Goal: Task Accomplishment & Management: Complete application form

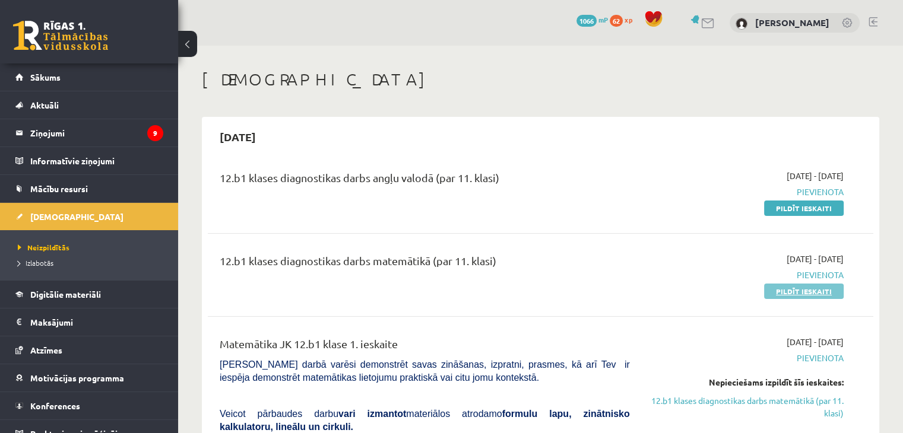
click at [826, 294] on link "Pildīt ieskaiti" at bounding box center [804, 291] width 80 height 15
click at [798, 292] on link "Pildīt ieskaiti" at bounding box center [804, 291] width 80 height 15
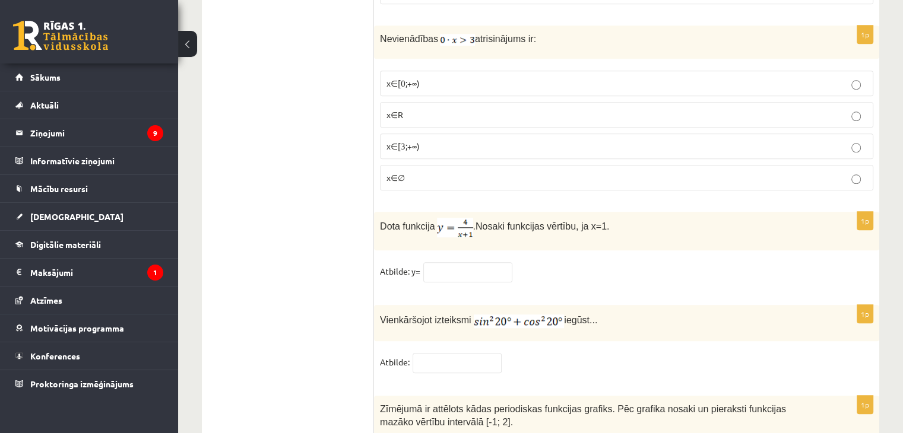
scroll to position [5812, 0]
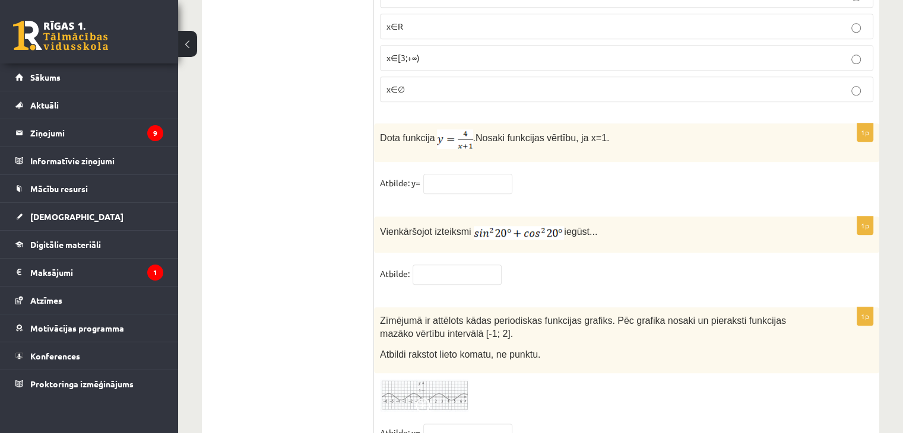
scroll to position [5803, 0]
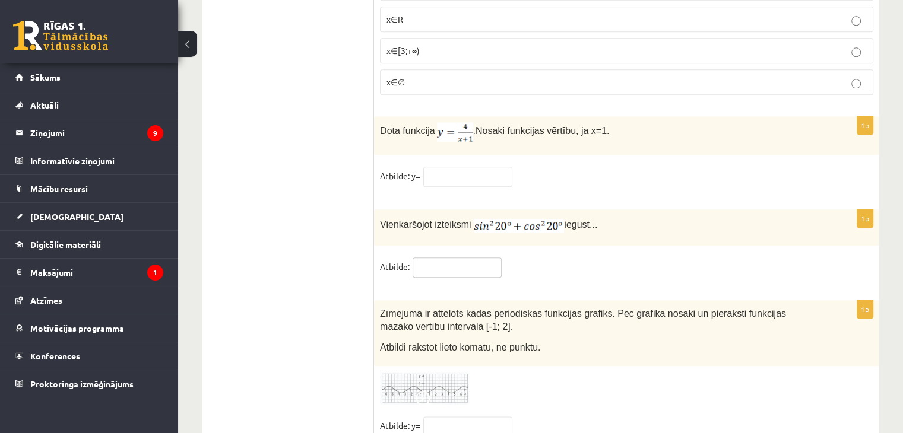
click at [458, 258] on input "text" at bounding box center [457, 268] width 89 height 20
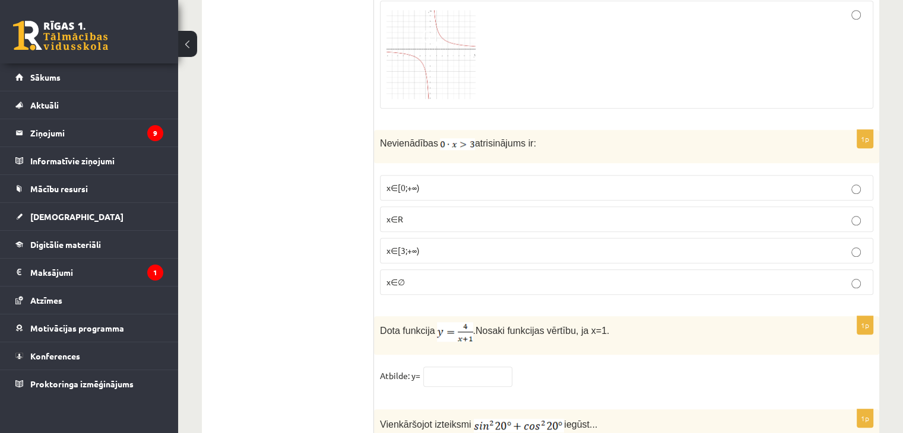
scroll to position [5624, 0]
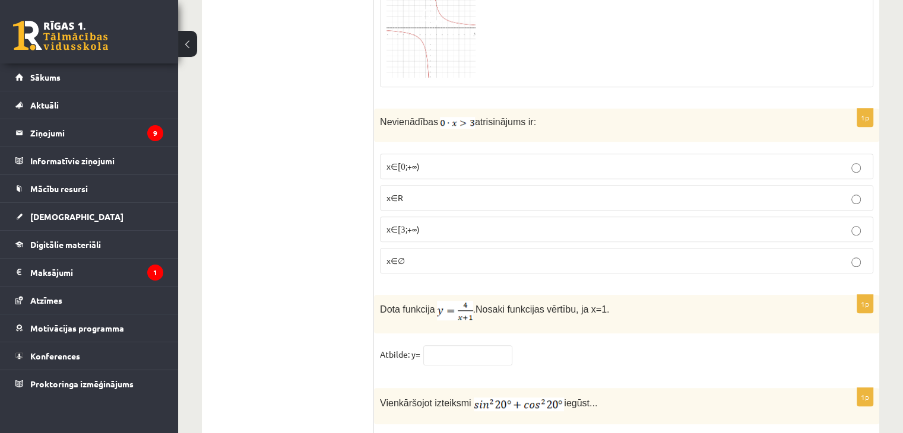
type input "*"
click at [474, 346] on input "text" at bounding box center [467, 356] width 89 height 20
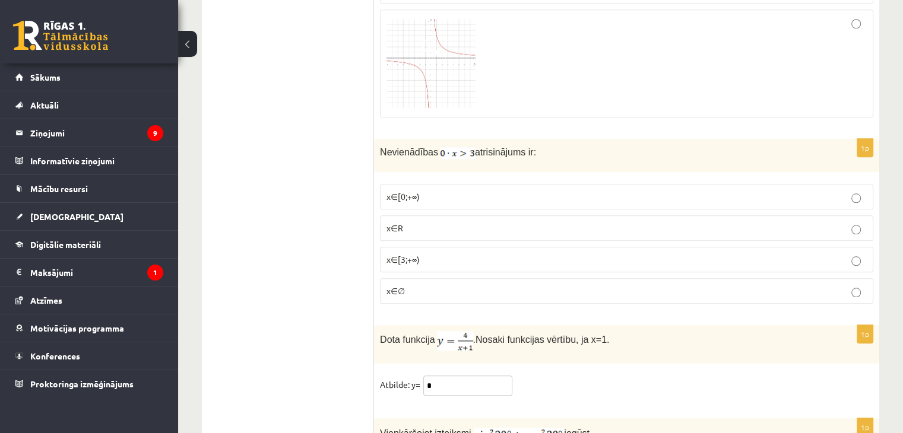
scroll to position [5500, 0]
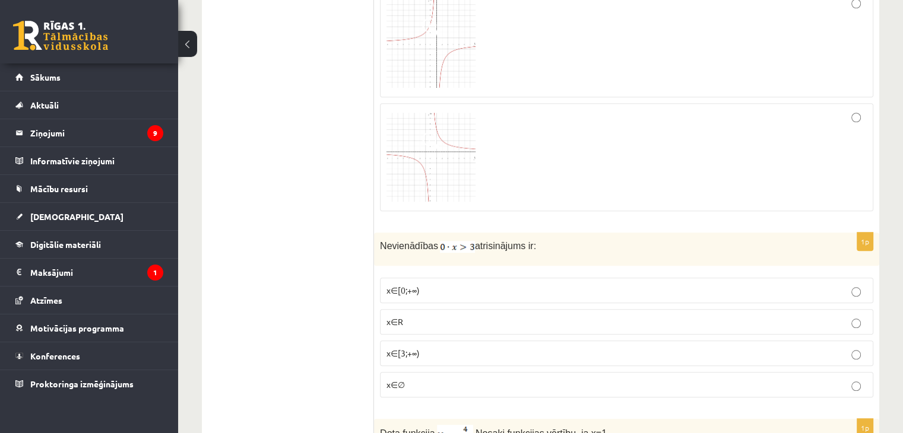
type input "*"
click at [462, 379] on p "x∈∅" at bounding box center [627, 385] width 480 height 12
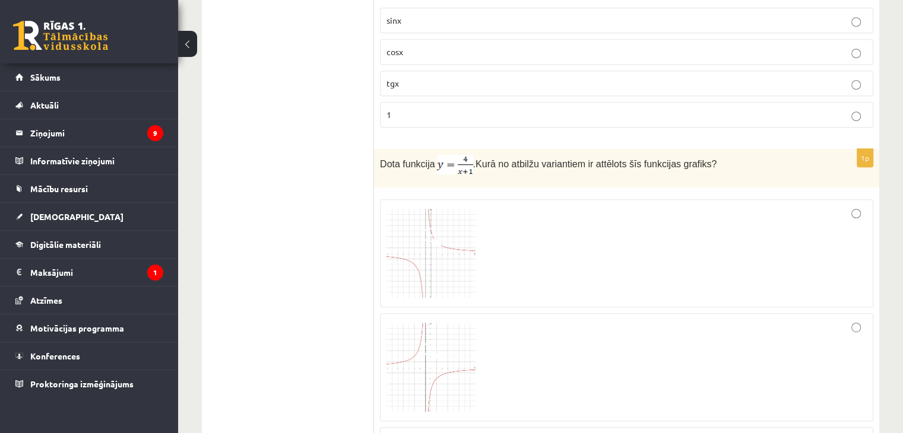
scroll to position [5163, 0]
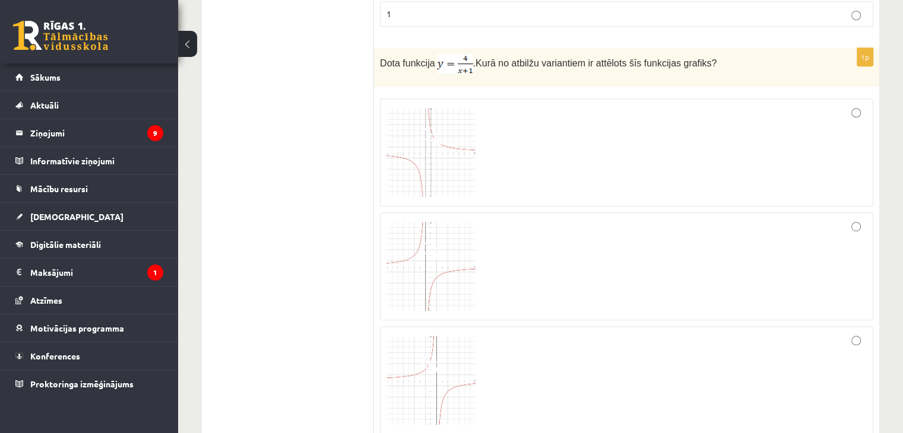
click at [859, 99] on label at bounding box center [626, 153] width 493 height 108
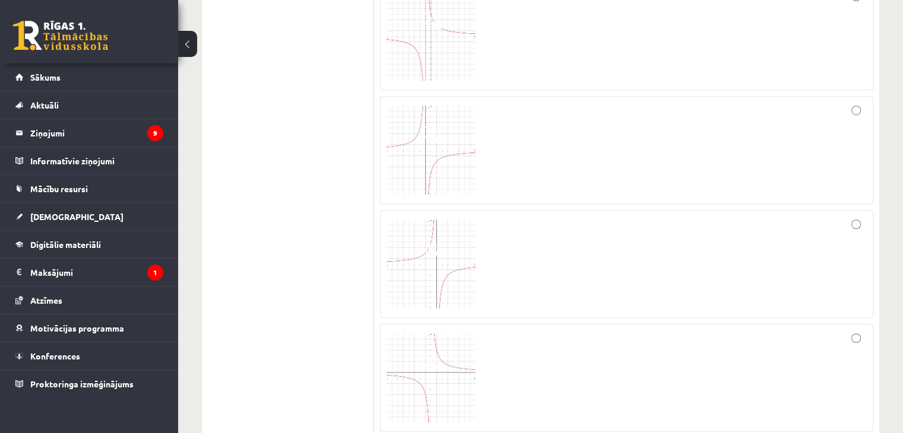
scroll to position [5018, 0]
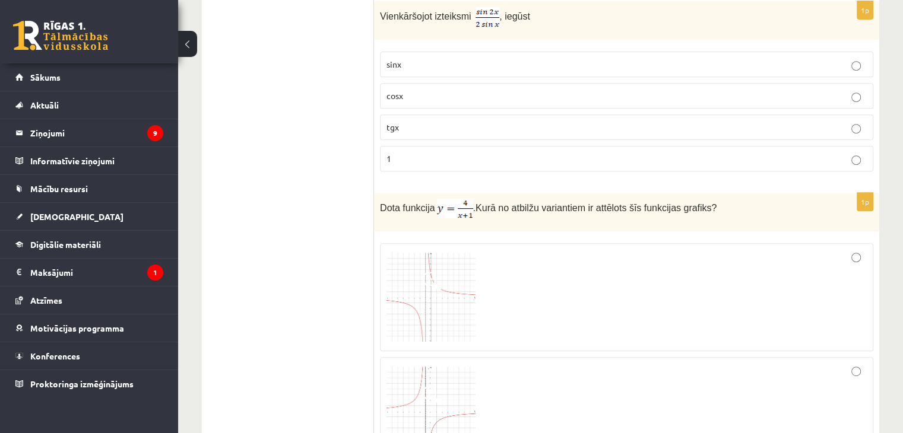
click at [825, 256] on div at bounding box center [627, 297] width 480 height 95
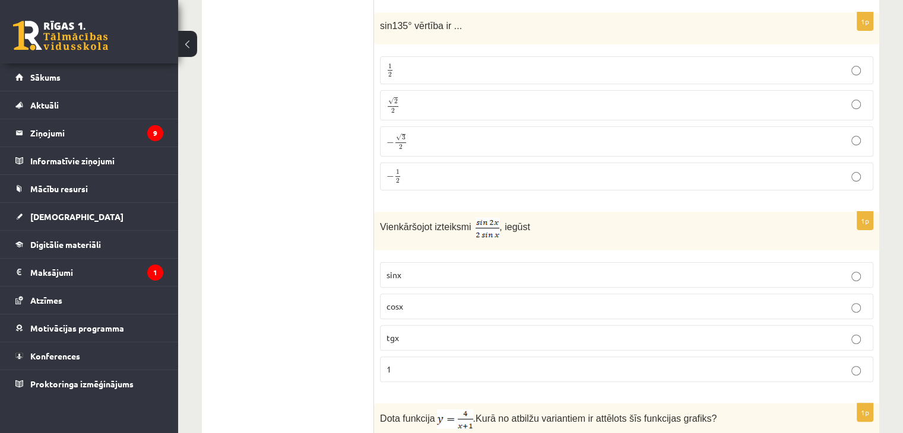
scroll to position [4793, 0]
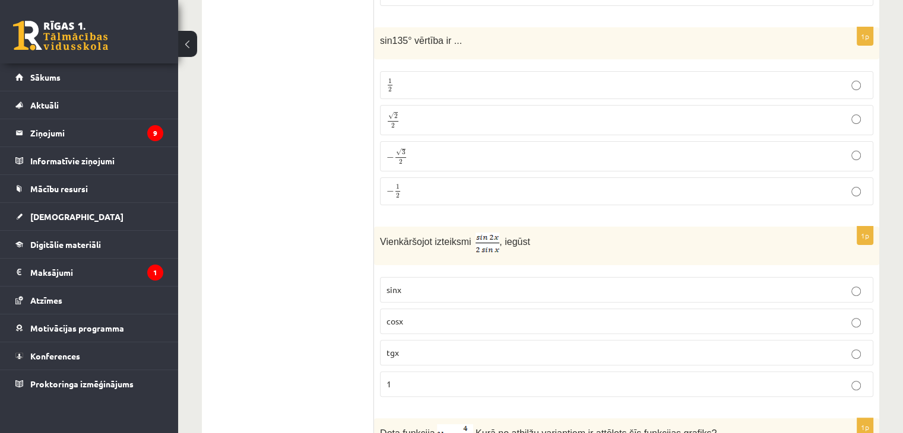
click at [540, 315] on p "cosx" at bounding box center [627, 321] width 480 height 12
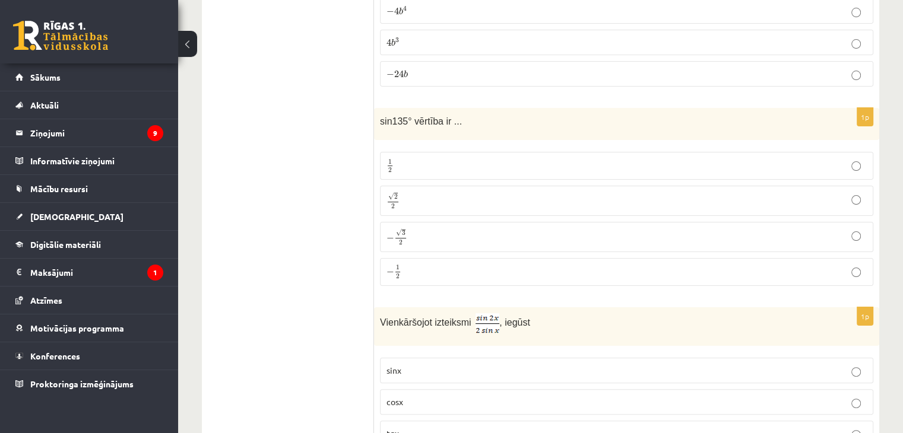
scroll to position [4618, 0]
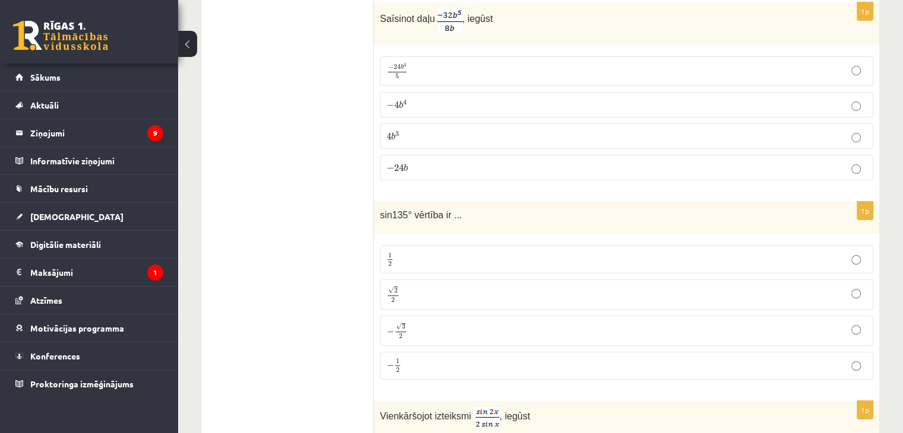
click at [601, 286] on p "√ 2 2 2 2" at bounding box center [627, 294] width 480 height 17
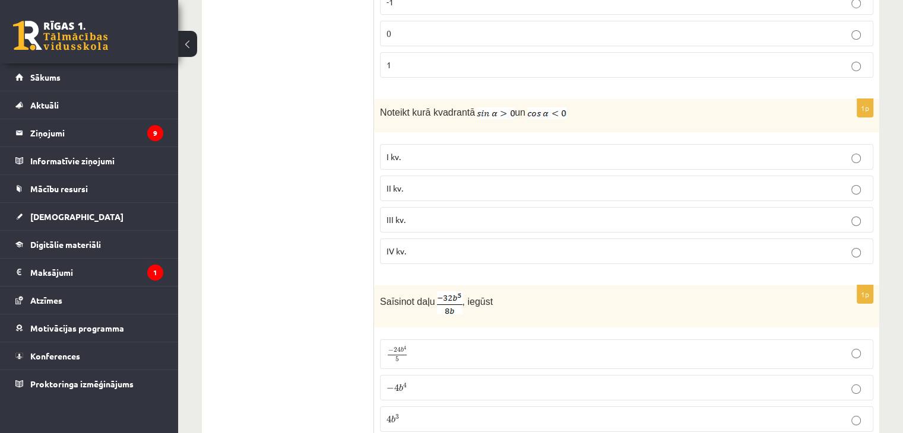
scroll to position [4400, 0]
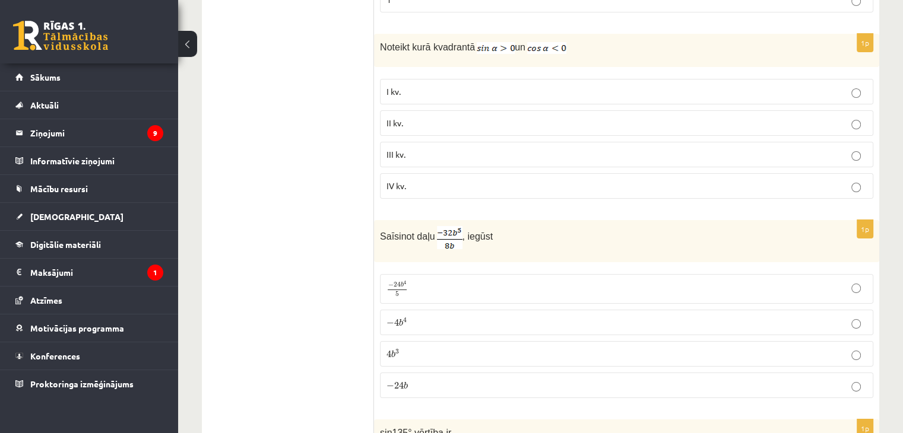
click at [585, 310] on label "− 4 b 4 − 4 b 4" at bounding box center [626, 323] width 493 height 26
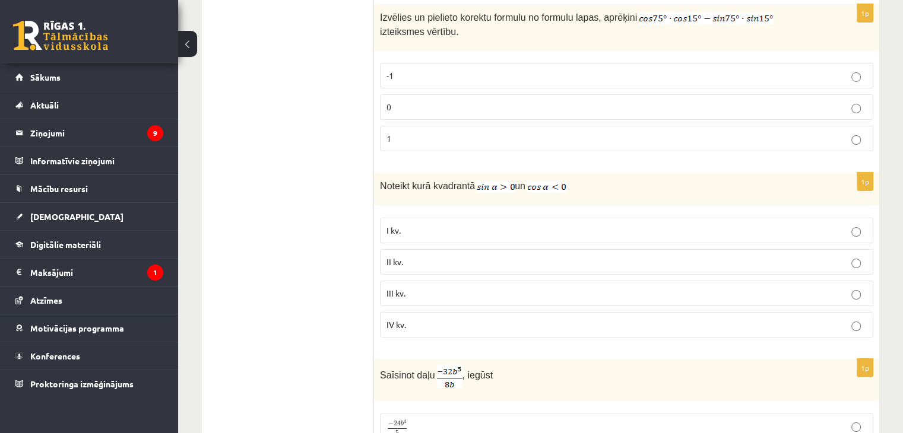
scroll to position [4211, 0]
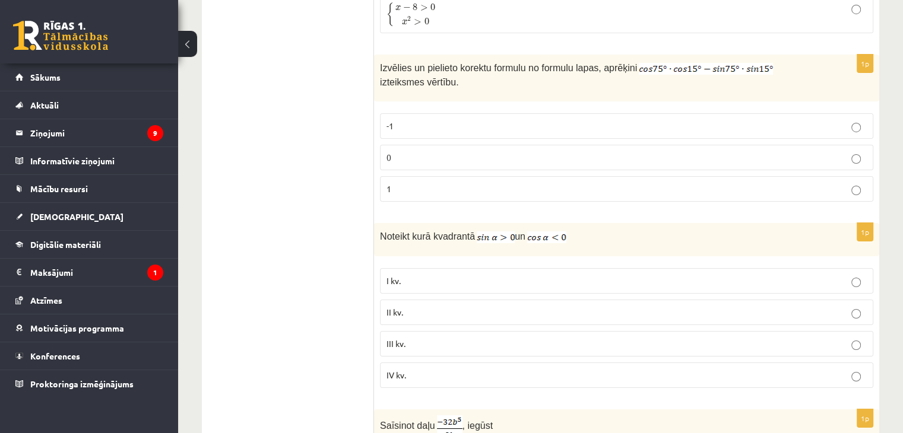
click at [686, 306] on p "II kv." at bounding box center [627, 312] width 480 height 12
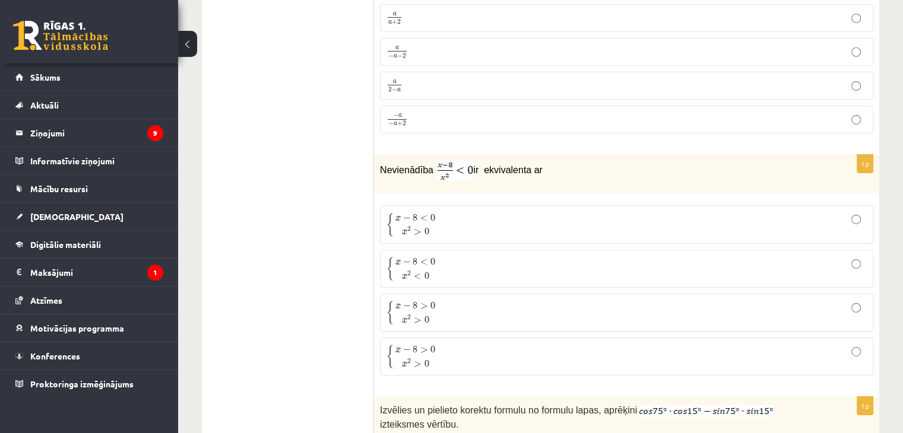
scroll to position [3875, 0]
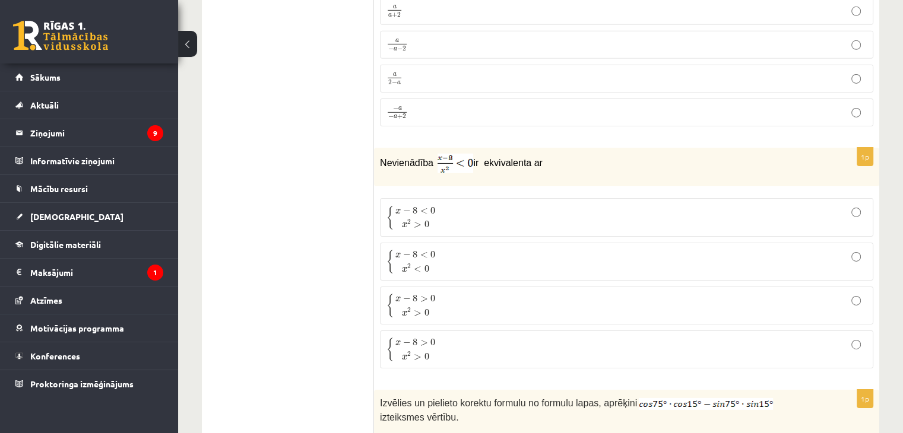
click at [806, 205] on p "{ x − 8 < 0 x 2 > 0 { x − 8 < 0 x 2 > 0" at bounding box center [627, 217] width 480 height 25
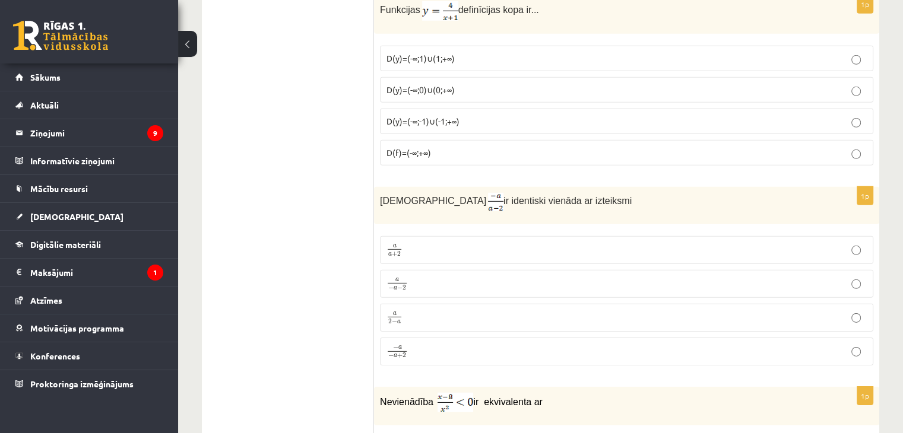
scroll to position [3650, 0]
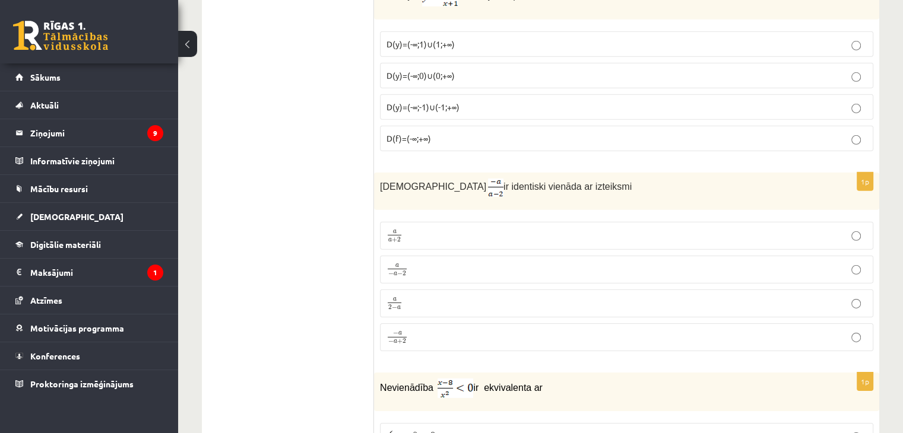
click at [698, 296] on p "a 2 − a a 2 − a" at bounding box center [627, 303] width 480 height 15
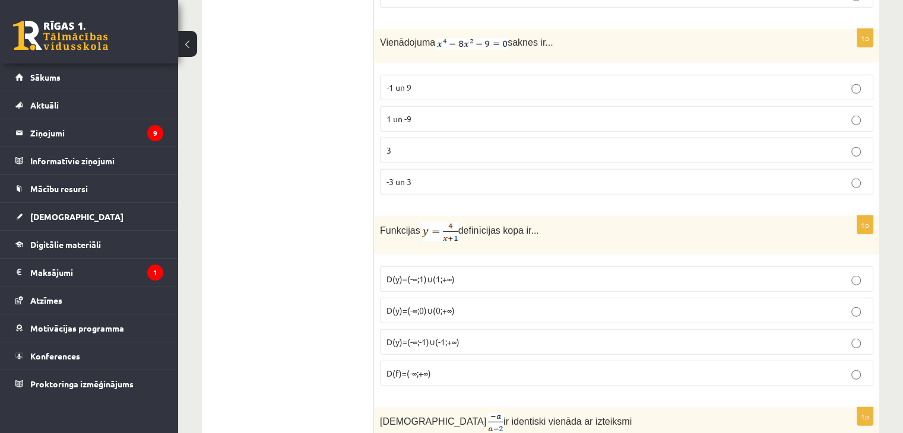
scroll to position [3394, 0]
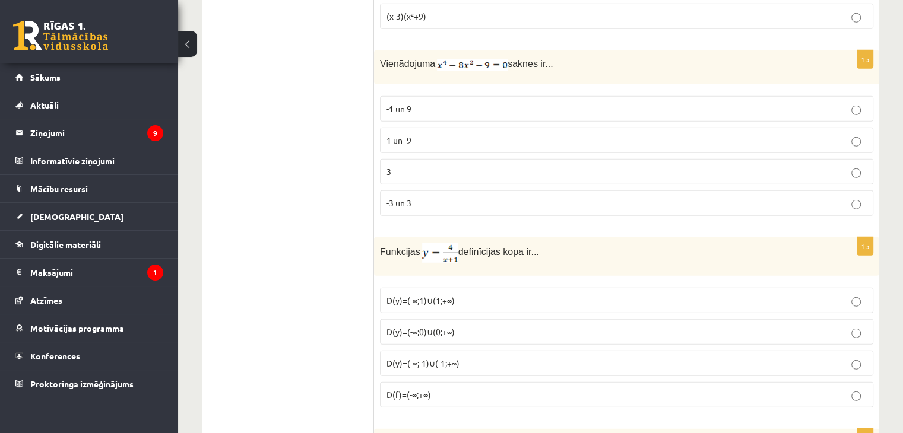
click at [826, 389] on p "D(f)=(-∞;+∞)" at bounding box center [627, 395] width 480 height 12
click at [841, 294] on p "D(y)=(-∞;1)∪(1;+∞)" at bounding box center [627, 300] width 480 height 12
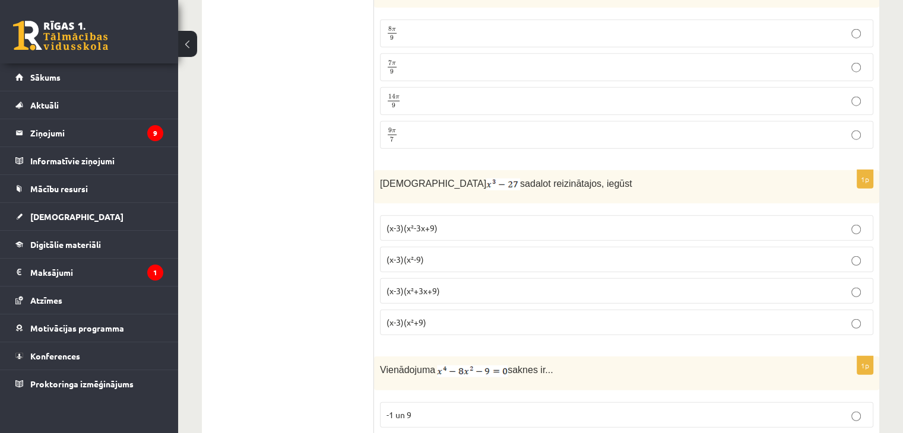
scroll to position [3066, 0]
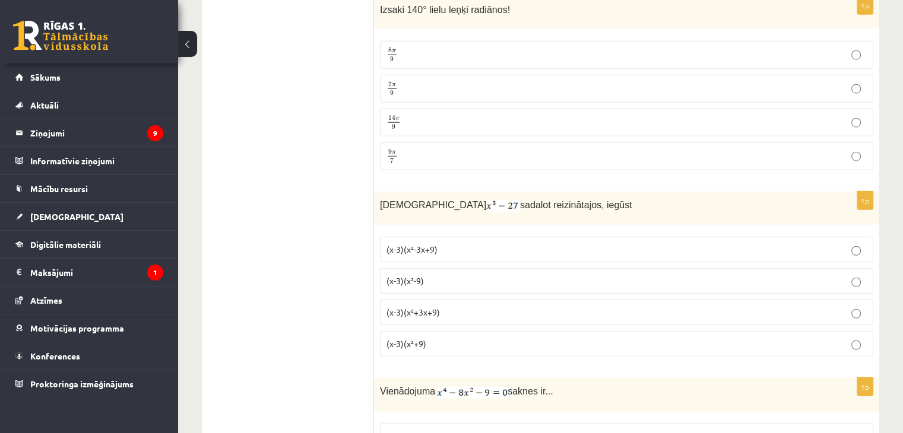
click at [517, 306] on p "(x-3)(x²+3x+9)" at bounding box center [627, 312] width 480 height 12
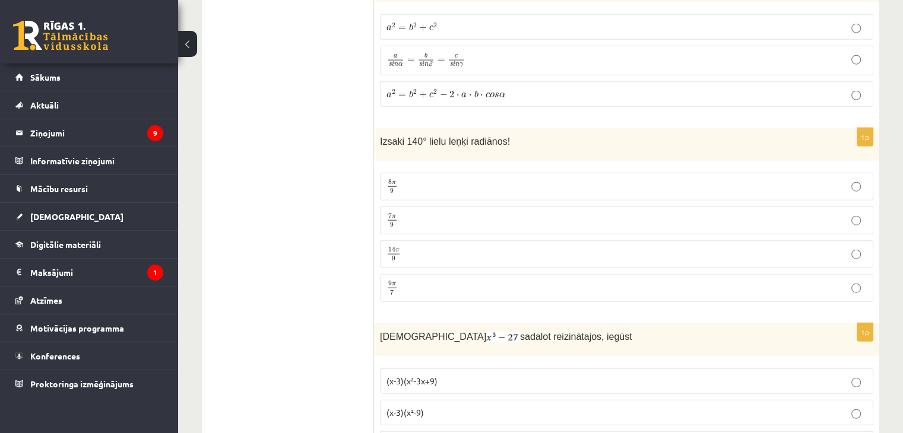
scroll to position [2884, 0]
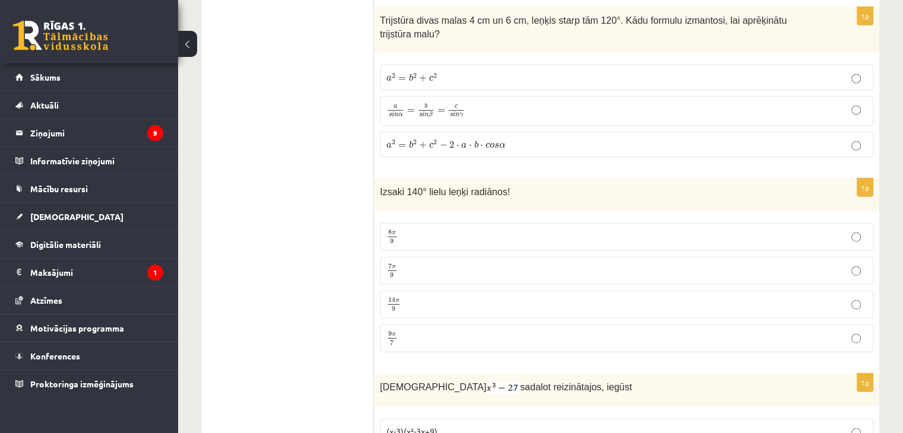
click at [675, 264] on p "7 π 9 7 π 9" at bounding box center [627, 271] width 480 height 15
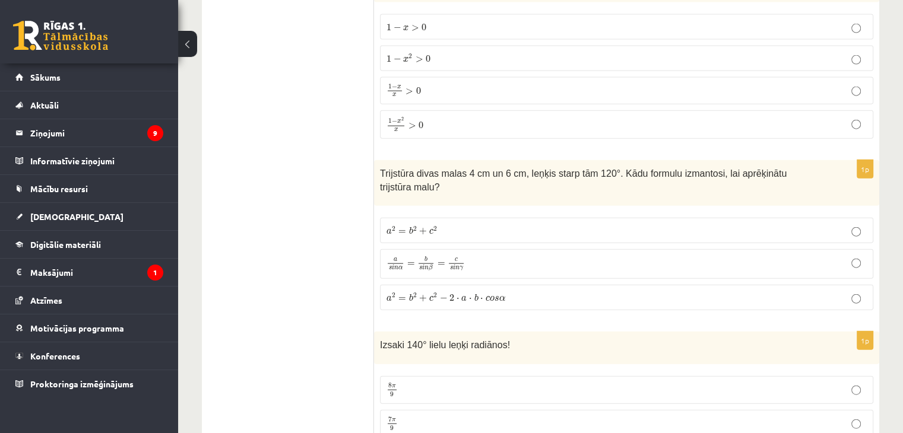
scroll to position [2738, 0]
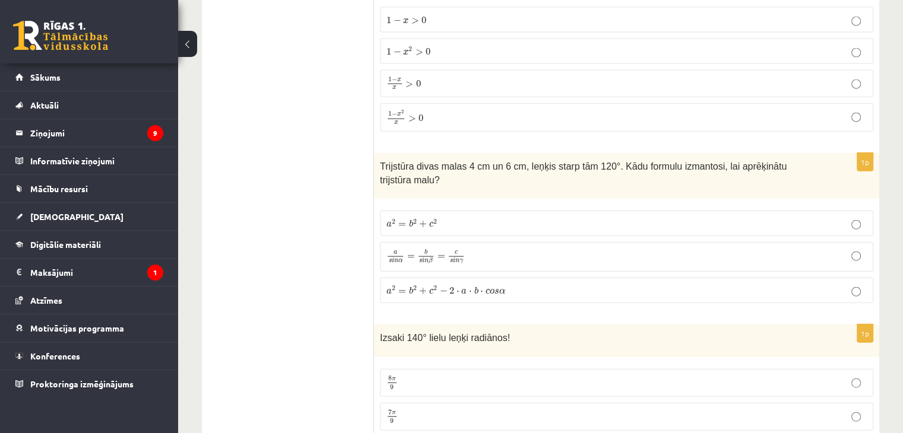
click at [705, 249] on p "a s i n α = b s i n β = c s i n γ a s i n α = b s i n β = c s i n γ" at bounding box center [627, 257] width 480 height 17
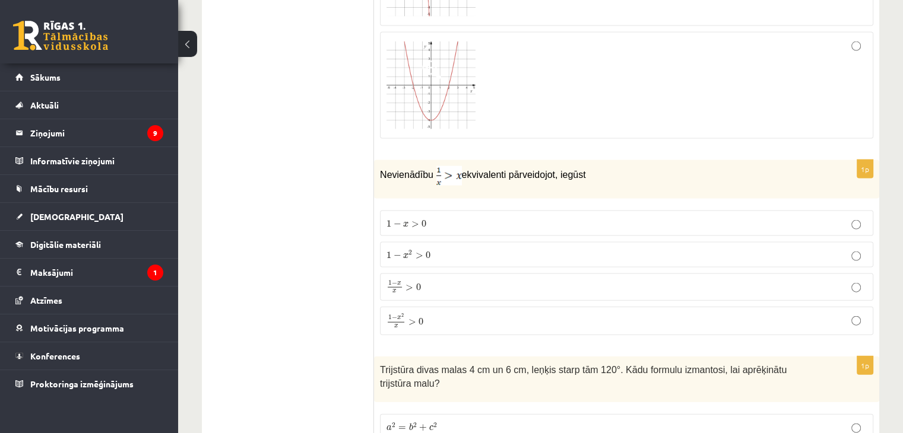
scroll to position [2513, 0]
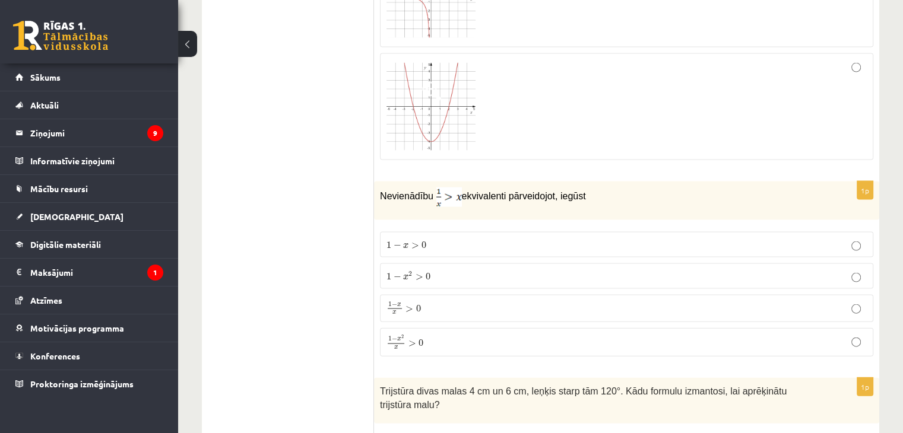
click at [745, 302] on p "1 − x x > 0 1 − x x > 0" at bounding box center [627, 309] width 480 height 14
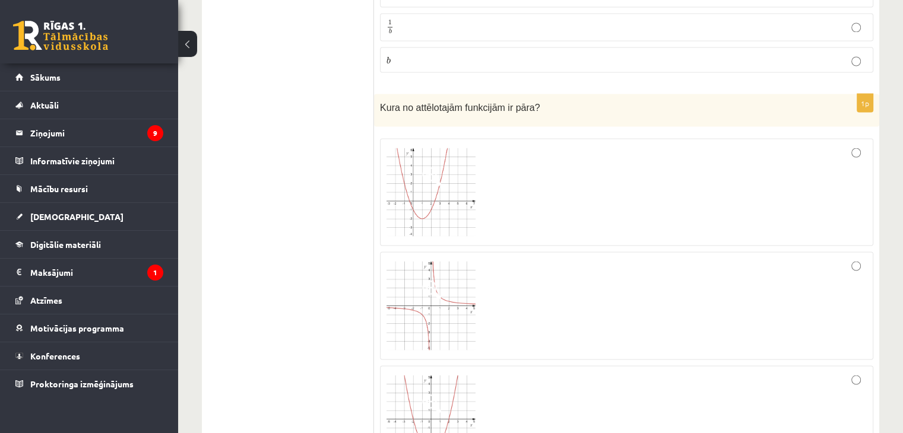
scroll to position [2215, 0]
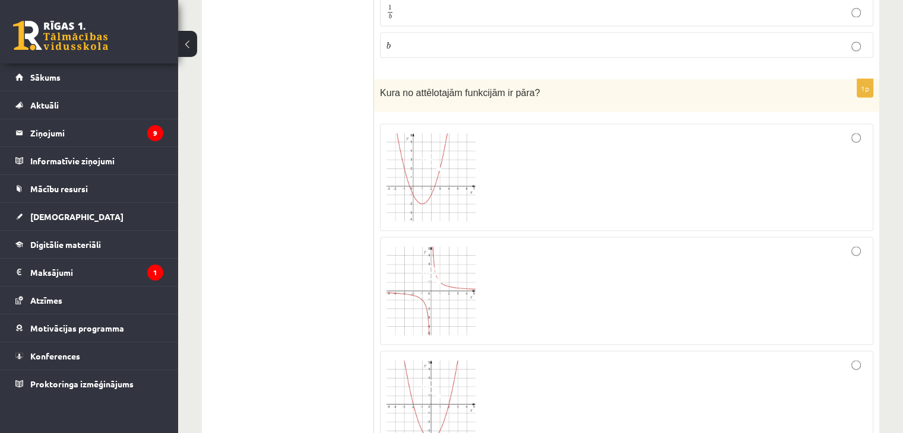
click at [860, 245] on div at bounding box center [627, 290] width 480 height 95
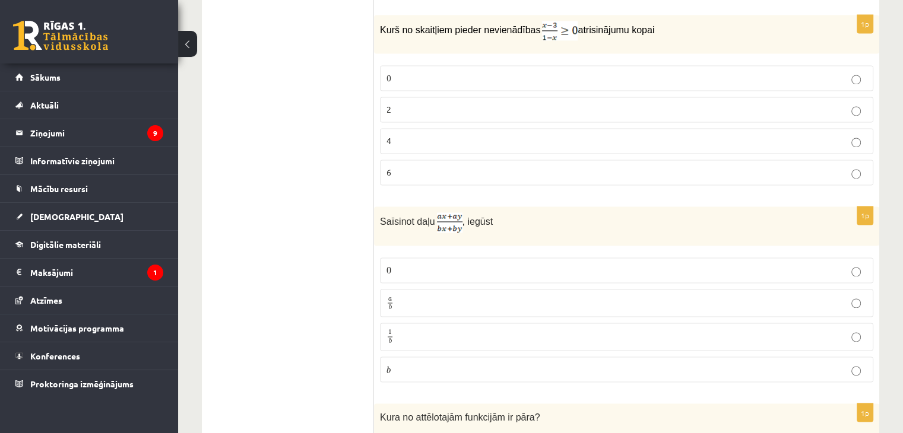
scroll to position [1933, 0]
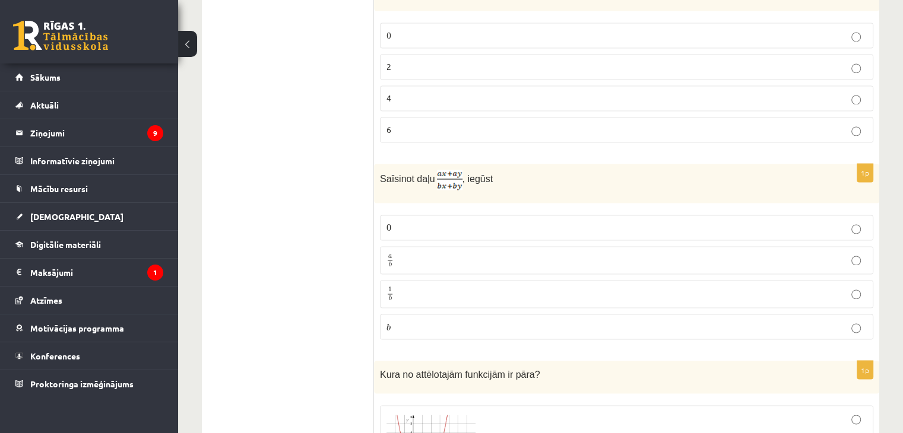
click at [823, 253] on p "a b a b" at bounding box center [627, 260] width 480 height 15
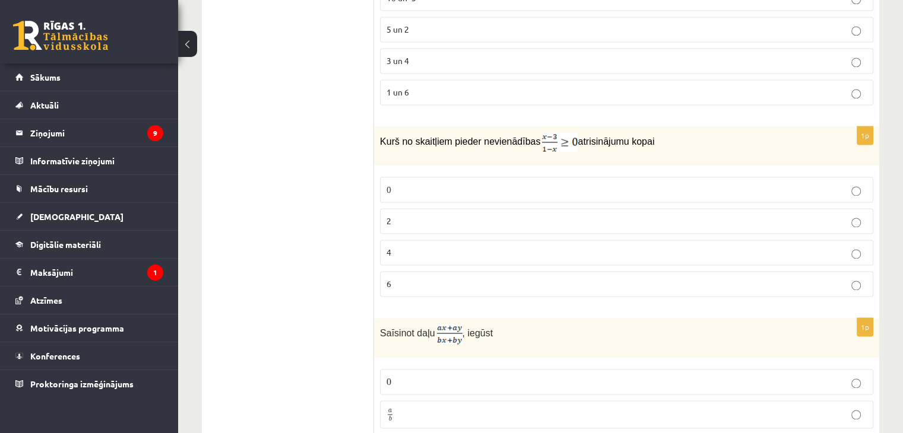
scroll to position [1750, 0]
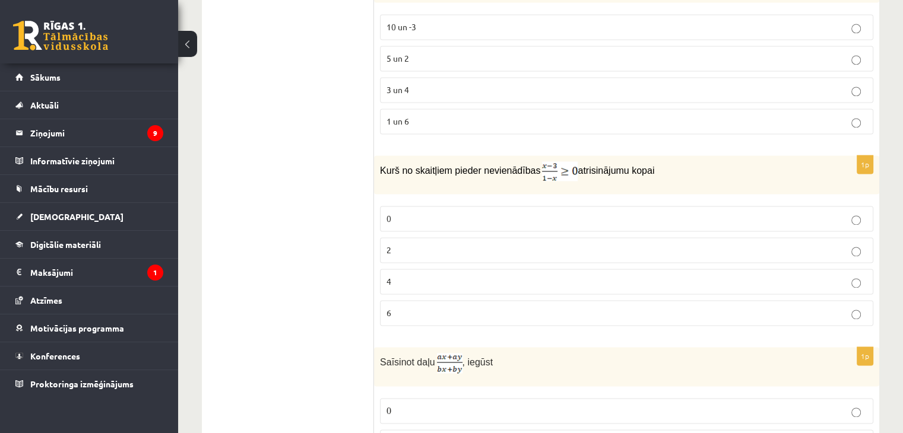
click at [764, 244] on p "2" at bounding box center [627, 250] width 480 height 12
click at [734, 275] on p "4" at bounding box center [627, 281] width 480 height 12
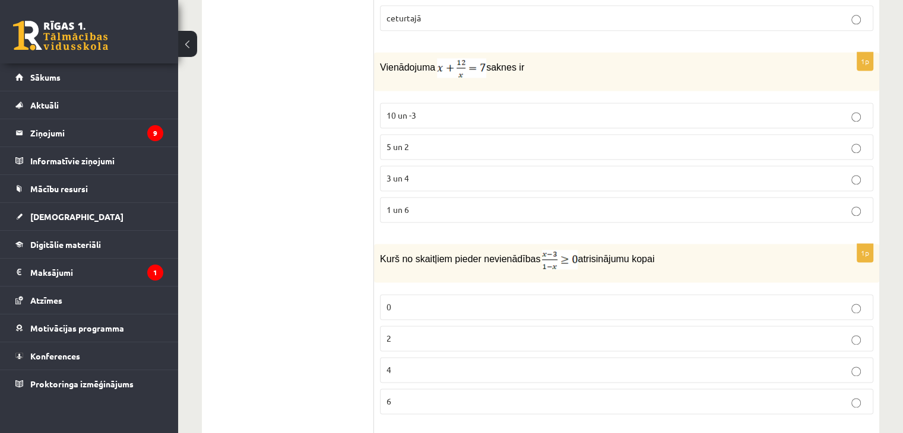
scroll to position [1532, 0]
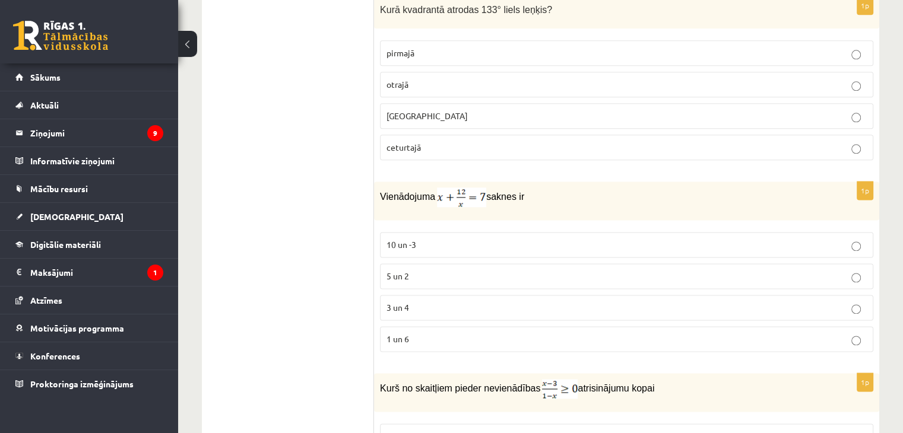
click at [694, 270] on p "5 un 2" at bounding box center [627, 276] width 480 height 12
click at [676, 302] on p "3 un 4" at bounding box center [627, 308] width 480 height 12
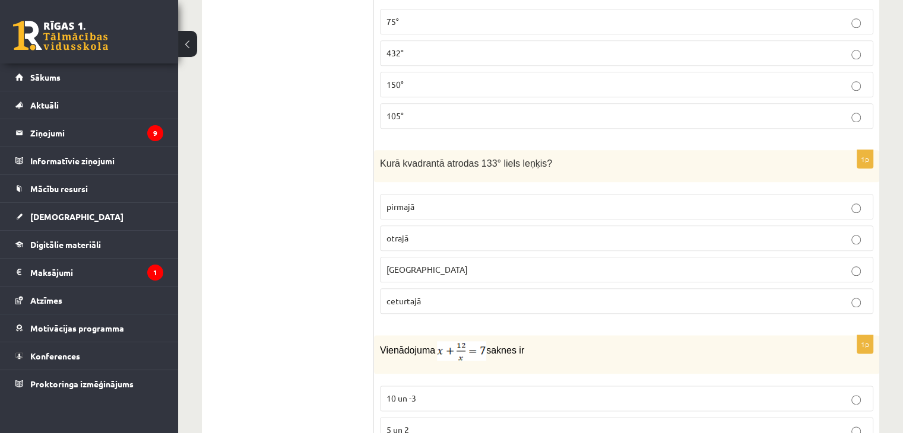
scroll to position [1371, 0]
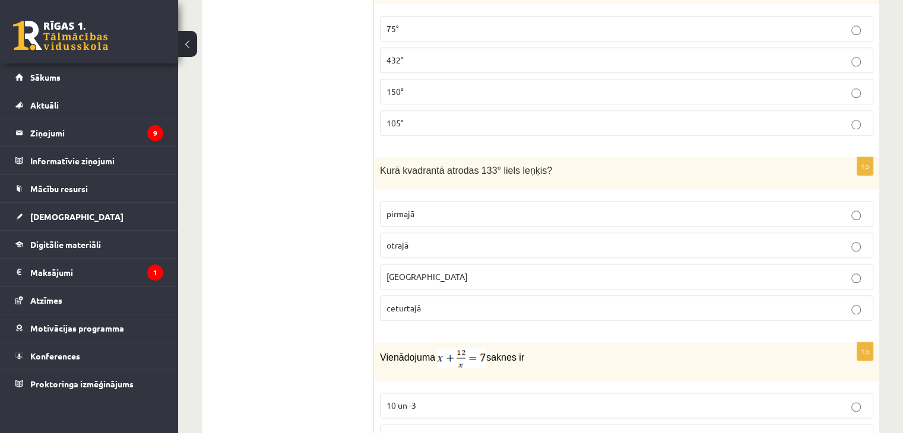
click at [591, 243] on p "otrajā" at bounding box center [627, 245] width 480 height 12
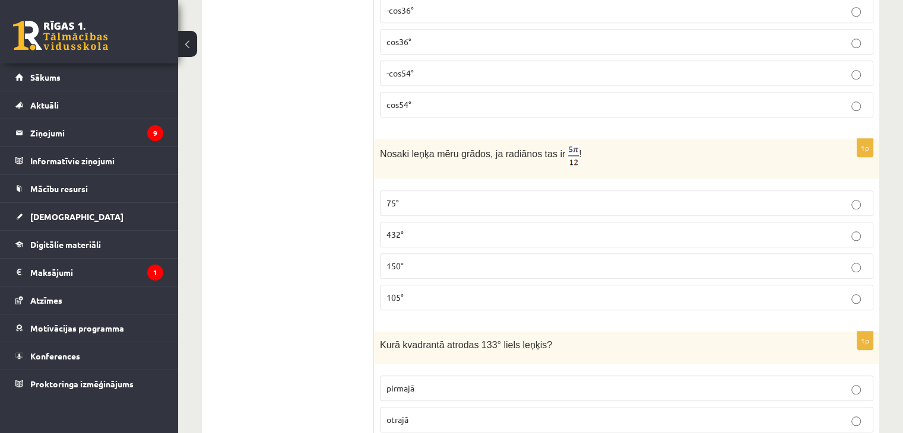
scroll to position [1167, 0]
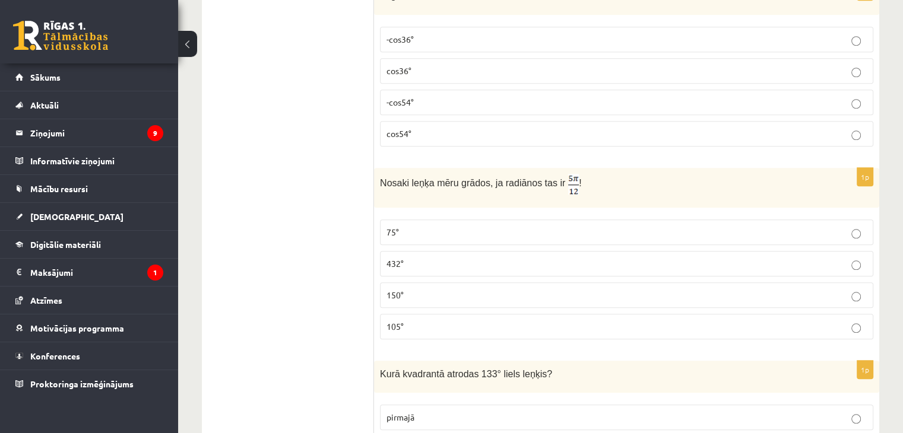
click at [745, 226] on p "75°" at bounding box center [627, 232] width 480 height 12
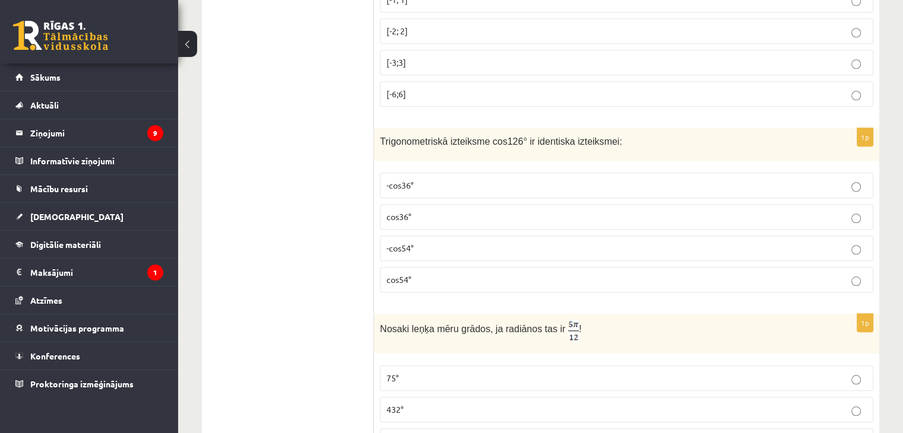
scroll to position [920, 0]
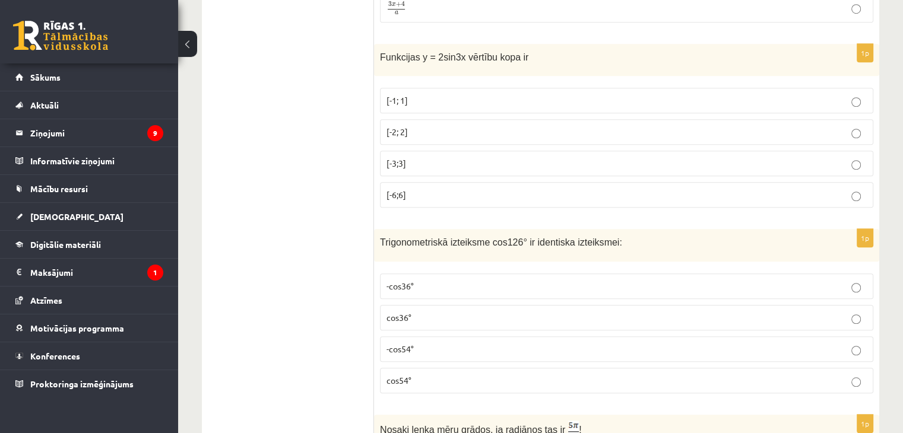
click at [600, 346] on p "-cos54°" at bounding box center [627, 349] width 480 height 12
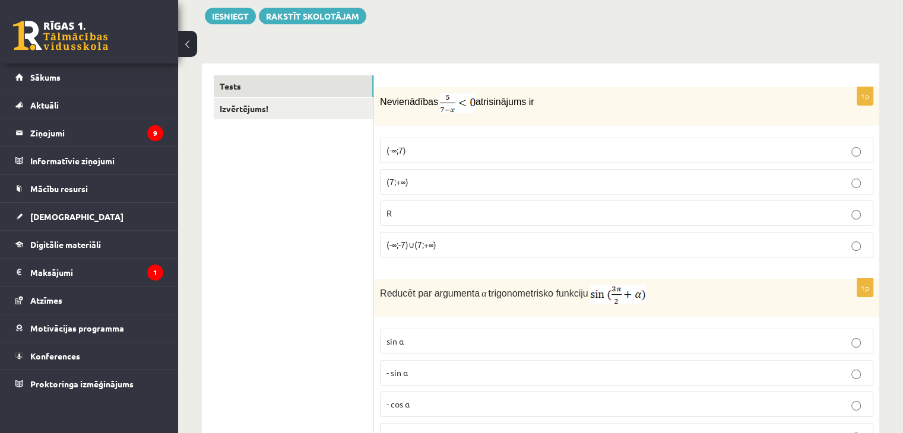
scroll to position [116, 0]
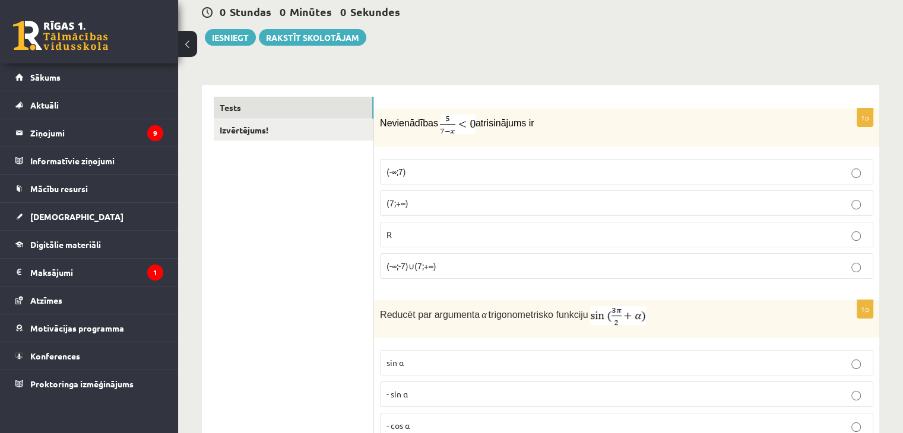
click at [636, 274] on label "(-∞;-7)∪(7;+∞)" at bounding box center [626, 267] width 493 height 26
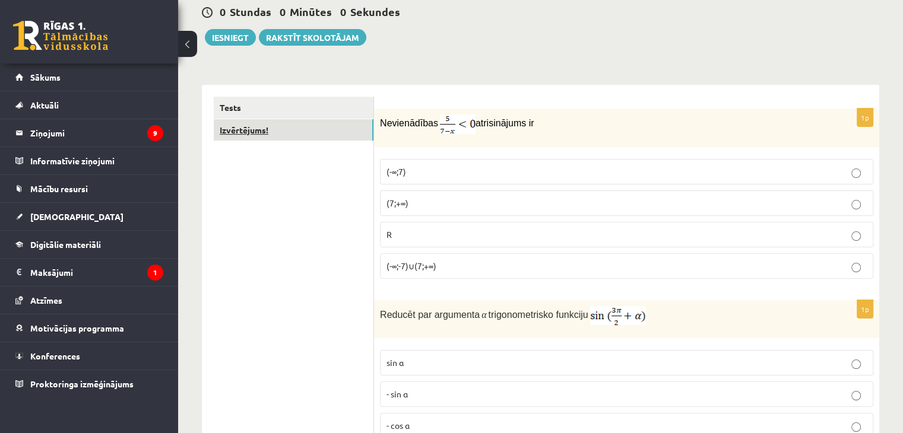
click at [275, 130] on link "Izvērtējums!" at bounding box center [294, 130] width 160 height 22
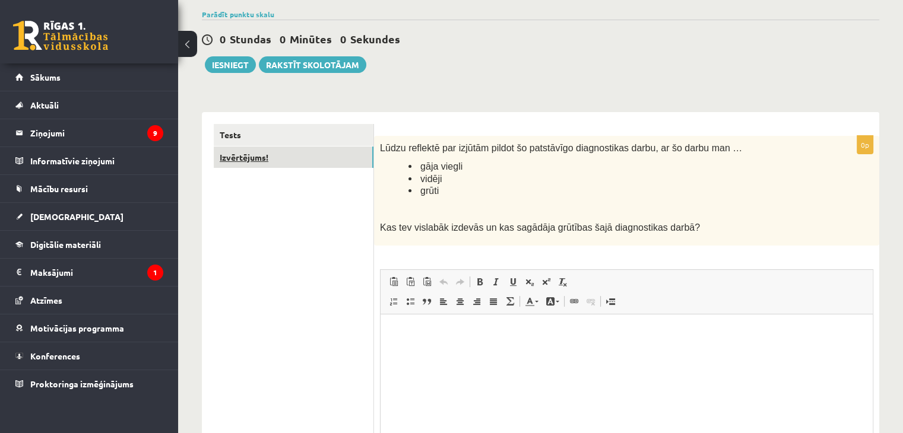
scroll to position [0, 0]
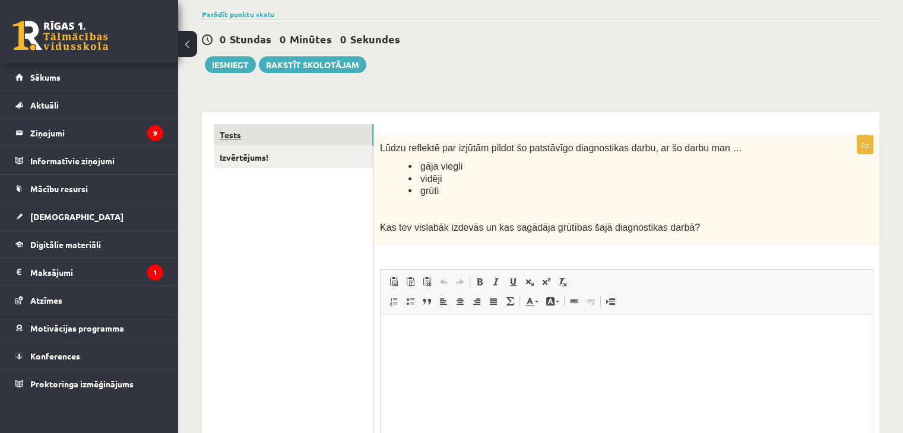
click at [275, 131] on link "Tests" at bounding box center [294, 135] width 160 height 22
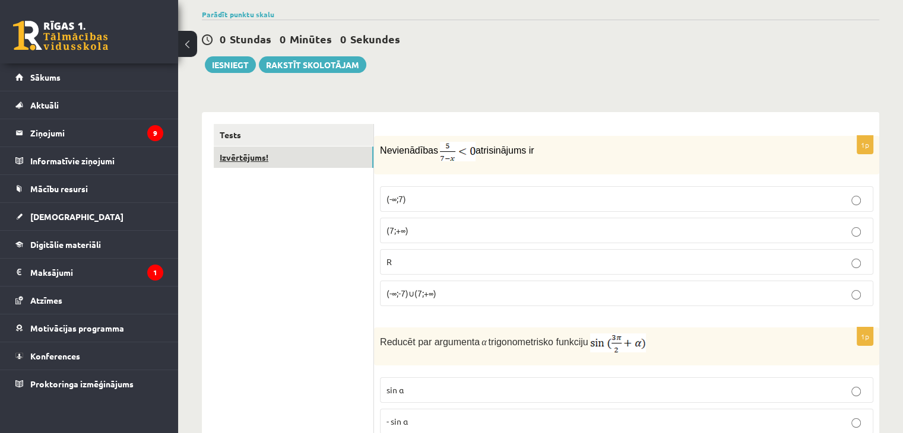
click at [277, 159] on link "Izvērtējums!" at bounding box center [294, 158] width 160 height 22
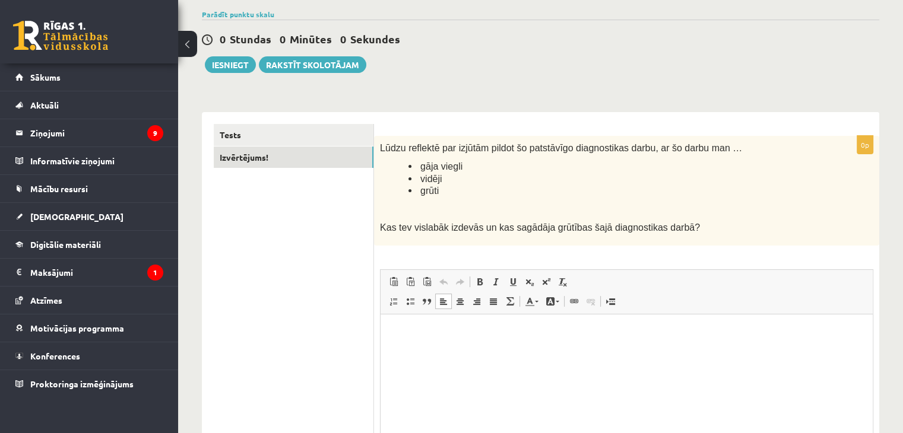
click at [419, 331] on p "Bagātinātā teksta redaktors, wiswyg-editor-user-answer-47024892737340" at bounding box center [626, 333] width 468 height 12
click at [430, 333] on p "**********" at bounding box center [626, 333] width 469 height 12
click at [490, 334] on p "**********" at bounding box center [626, 333] width 469 height 12
click at [573, 333] on p "**********" at bounding box center [626, 333] width 469 height 12
click at [598, 334] on p "**********" at bounding box center [626, 333] width 469 height 12
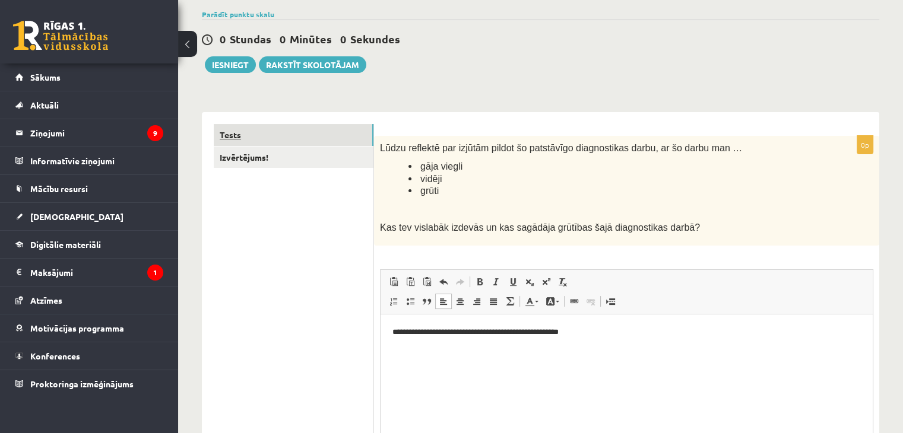
click at [332, 125] on link "Tests" at bounding box center [294, 135] width 160 height 22
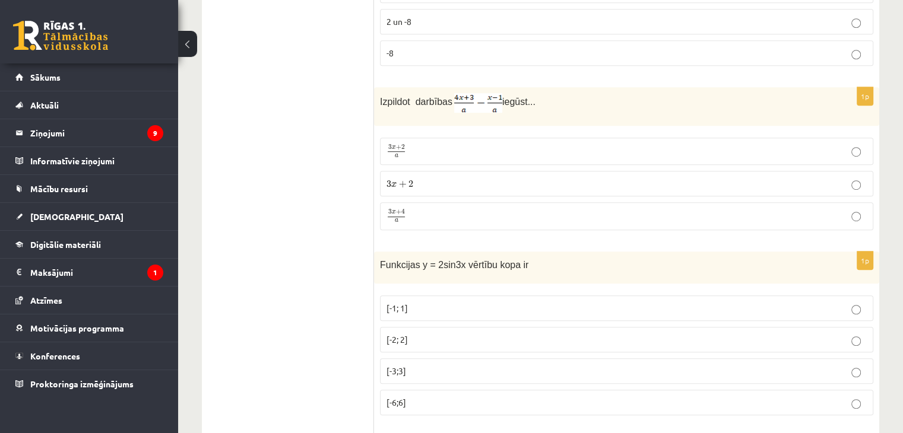
scroll to position [705, 0]
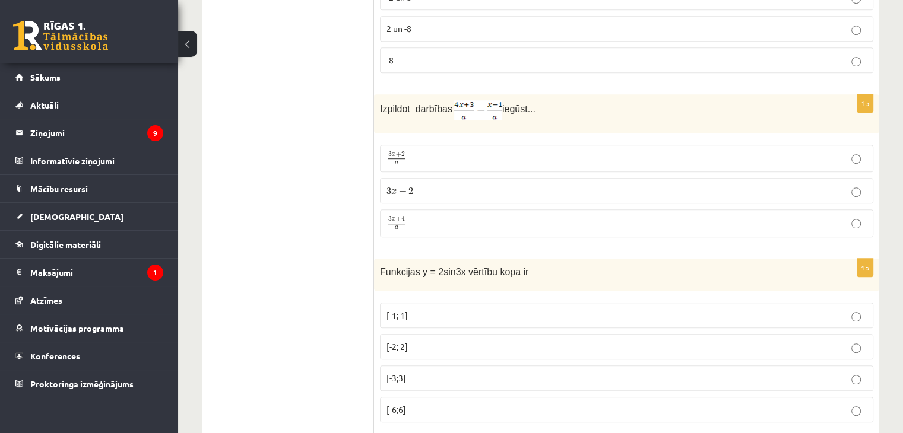
click at [549, 221] on p "3 x + 4 a 3 x + 4 a" at bounding box center [627, 223] width 480 height 15
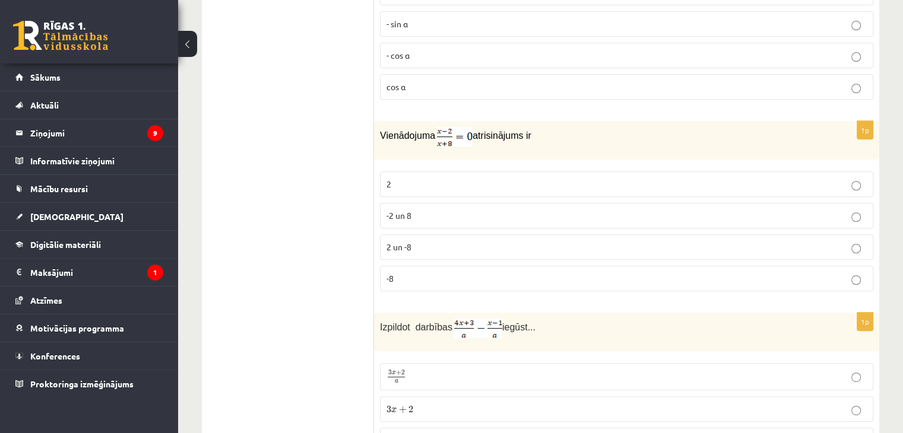
scroll to position [473, 0]
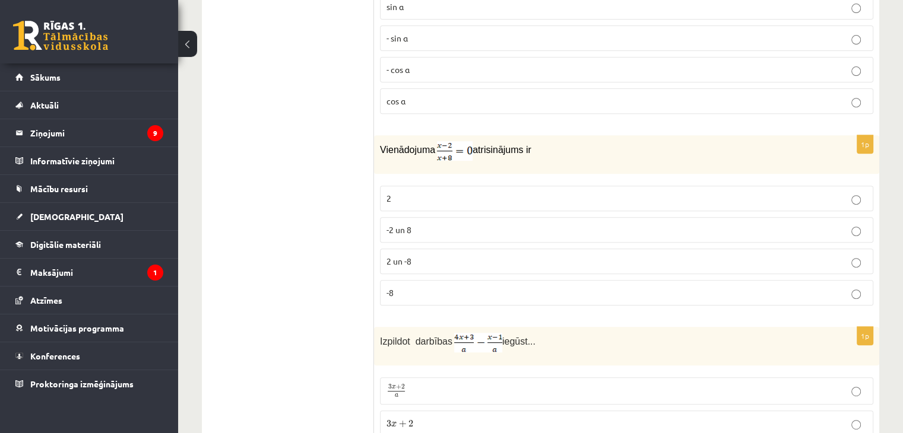
click at [641, 201] on p "2" at bounding box center [627, 198] width 480 height 12
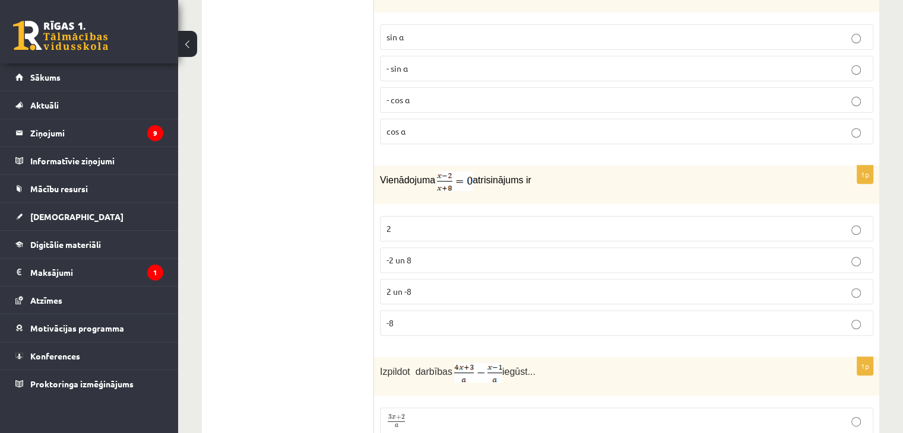
click at [763, 229] on p "2" at bounding box center [627, 229] width 480 height 12
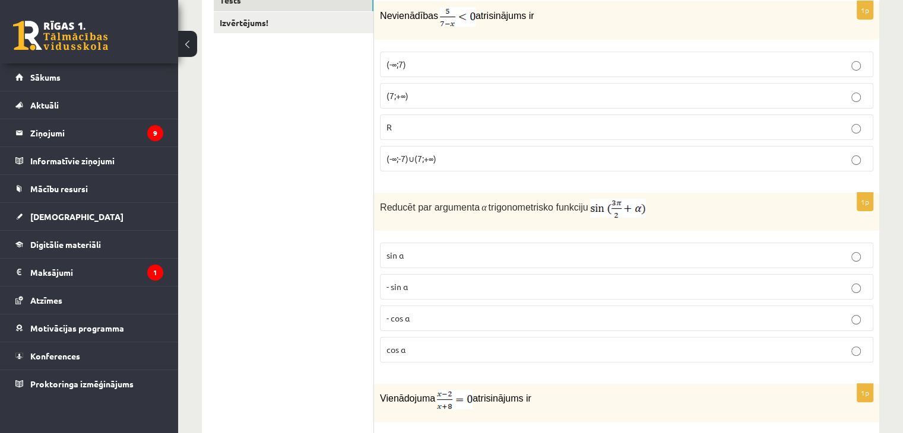
scroll to position [217, 0]
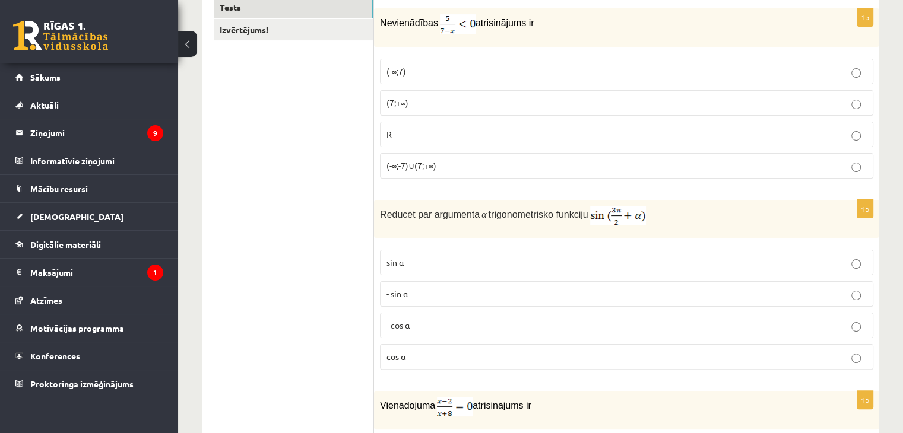
click at [423, 129] on p "R" at bounding box center [627, 134] width 480 height 12
click at [435, 100] on p "(7;+∞)" at bounding box center [627, 103] width 480 height 12
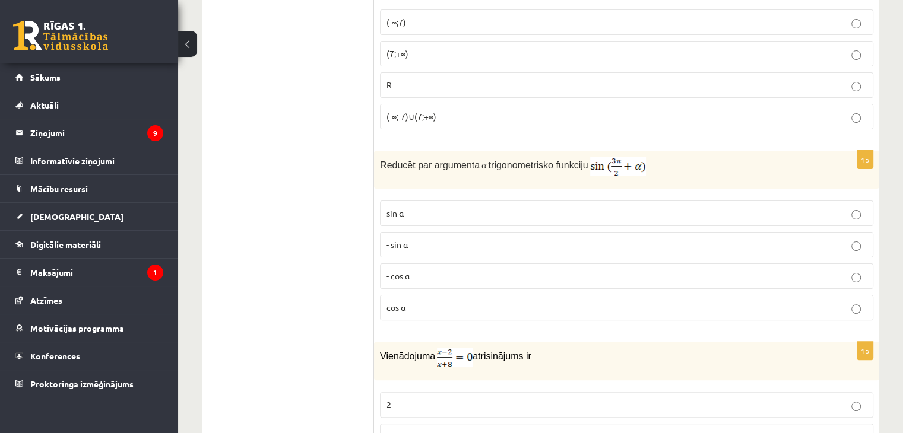
scroll to position [172, 0]
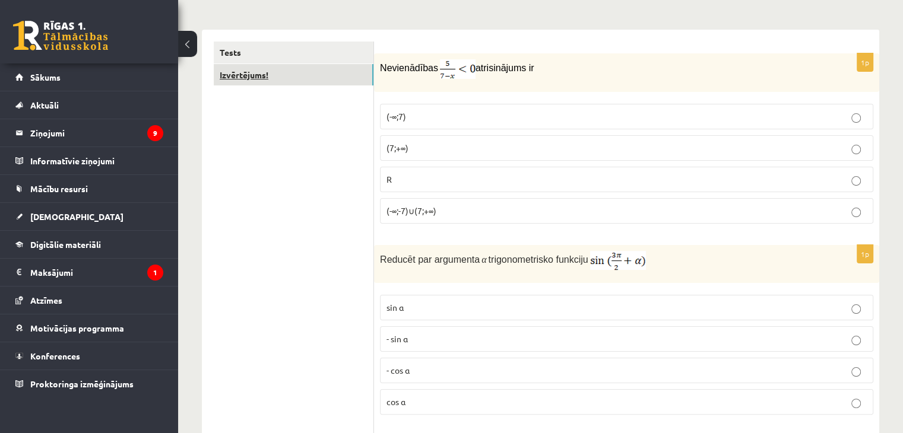
click at [287, 77] on link "Izvērtējums!" at bounding box center [294, 75] width 160 height 22
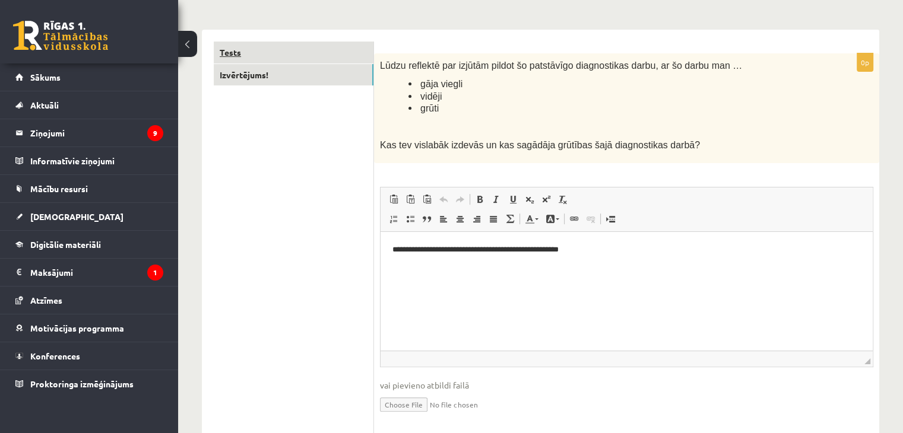
scroll to position [0, 0]
click at [281, 51] on link "Tests" at bounding box center [294, 53] width 160 height 22
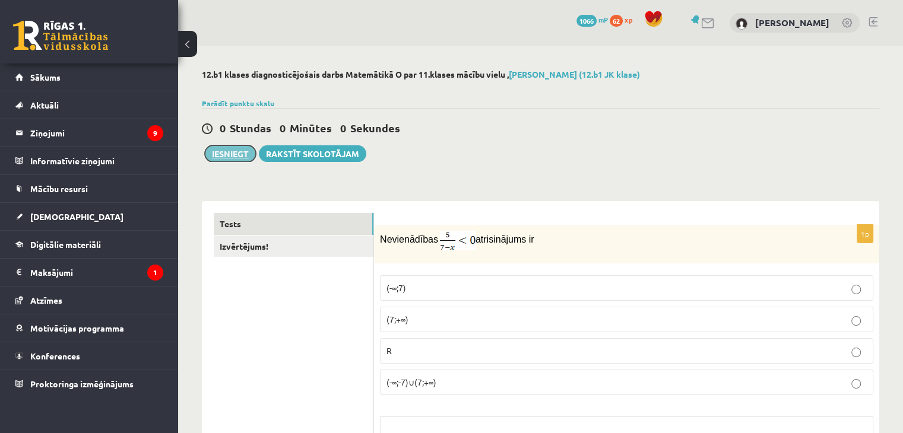
click at [223, 154] on button "Iesniegt" at bounding box center [230, 153] width 51 height 17
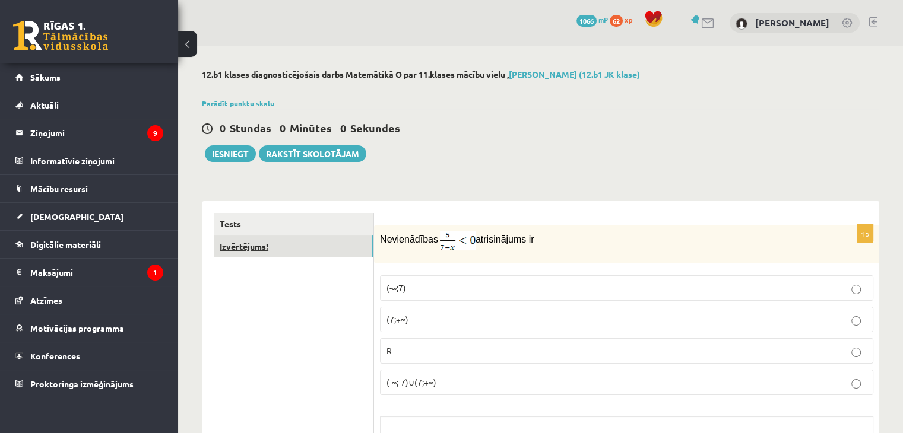
click at [345, 245] on link "Izvērtējums!" at bounding box center [294, 247] width 160 height 22
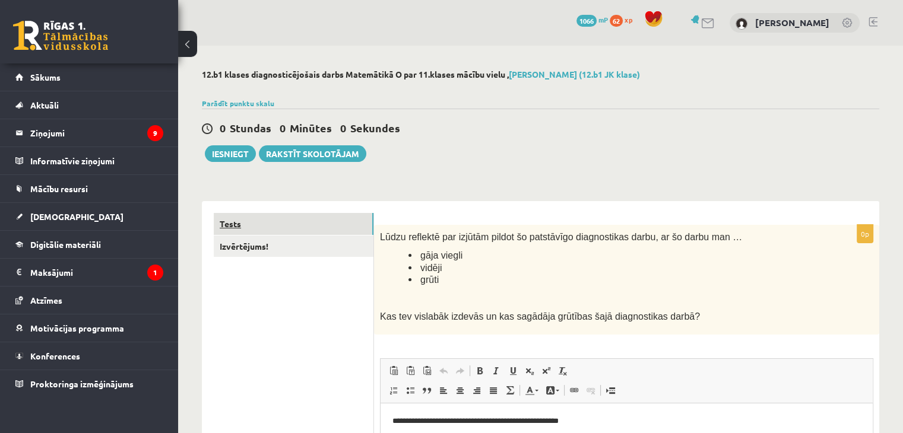
click at [330, 222] on link "Tests" at bounding box center [294, 224] width 160 height 22
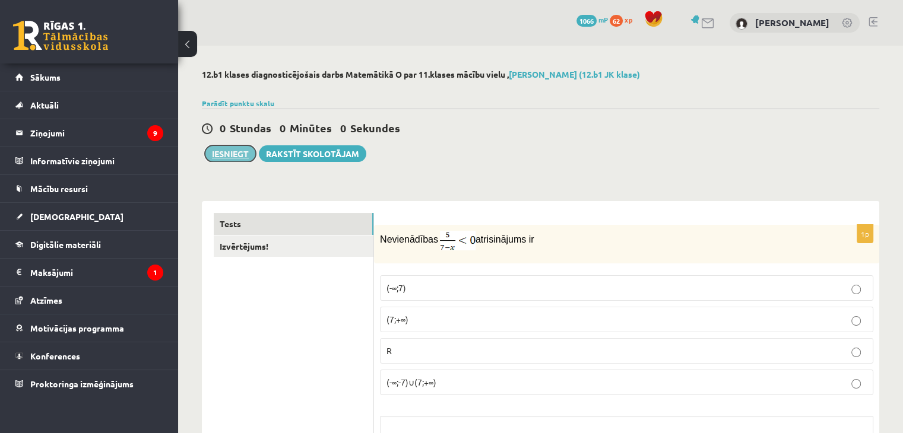
click at [235, 154] on button "Iesniegt" at bounding box center [230, 153] width 51 height 17
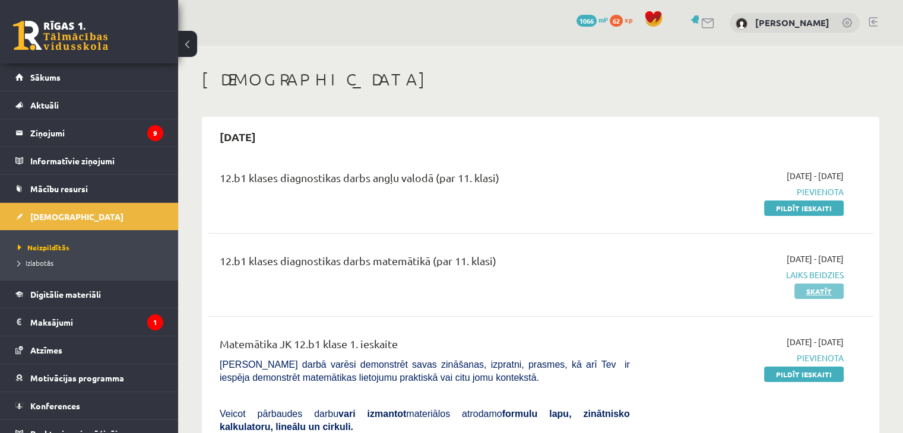
click at [813, 297] on link "Skatīt" at bounding box center [818, 291] width 49 height 15
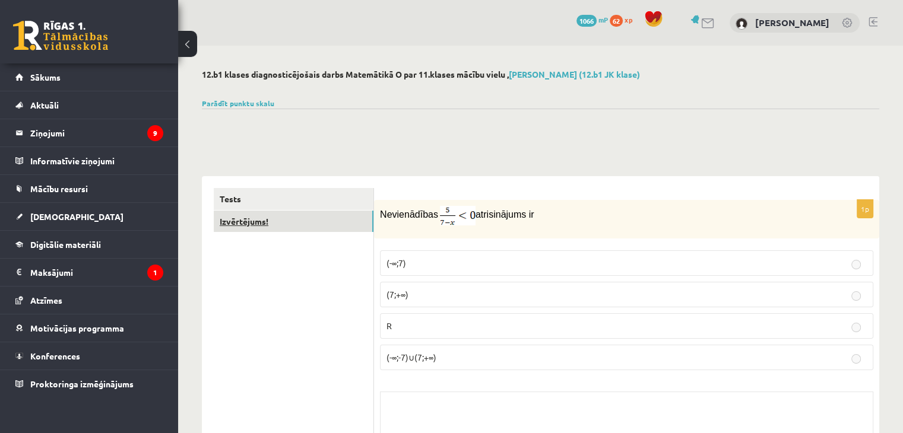
click at [360, 221] on link "Izvērtējums!" at bounding box center [294, 222] width 160 height 22
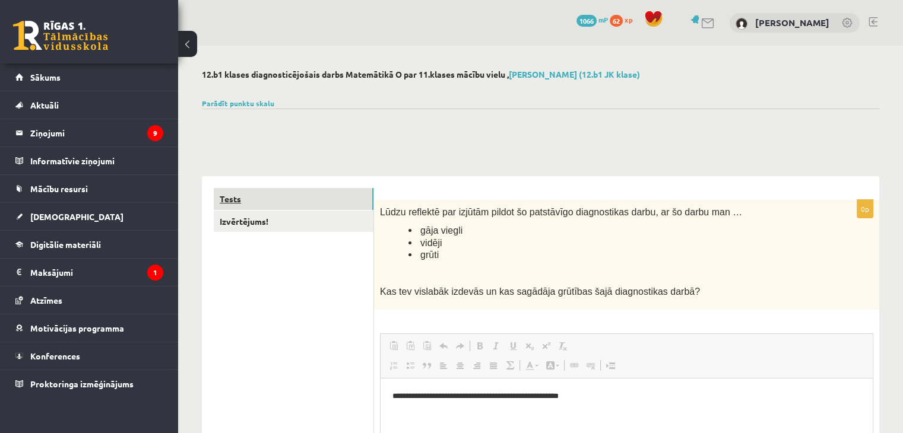
click at [318, 198] on link "Tests" at bounding box center [294, 199] width 160 height 22
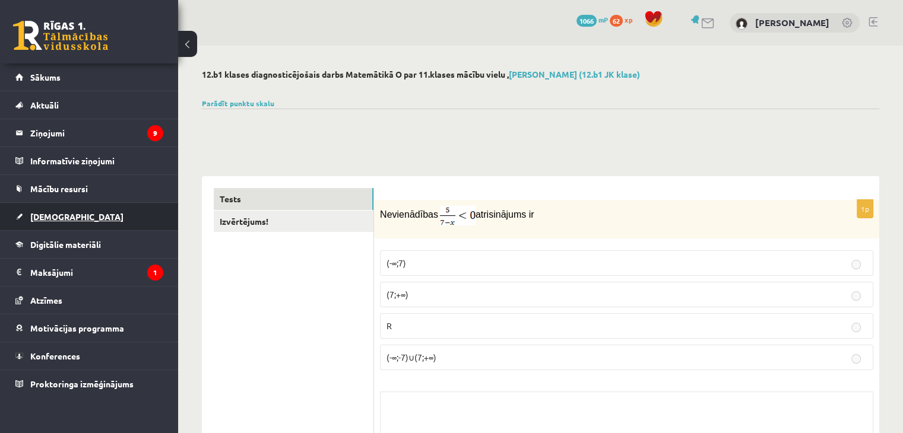
click at [80, 218] on link "[DEMOGRAPHIC_DATA]" at bounding box center [89, 216] width 148 height 27
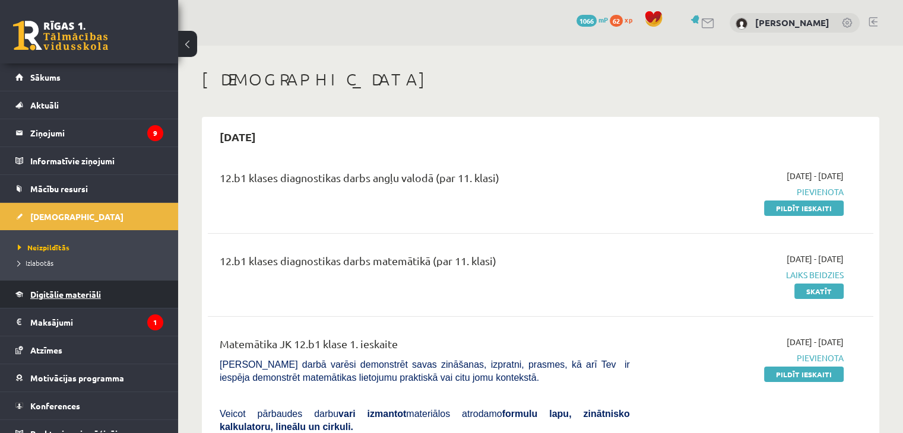
click at [65, 293] on span "Digitālie materiāli" at bounding box center [65, 294] width 71 height 11
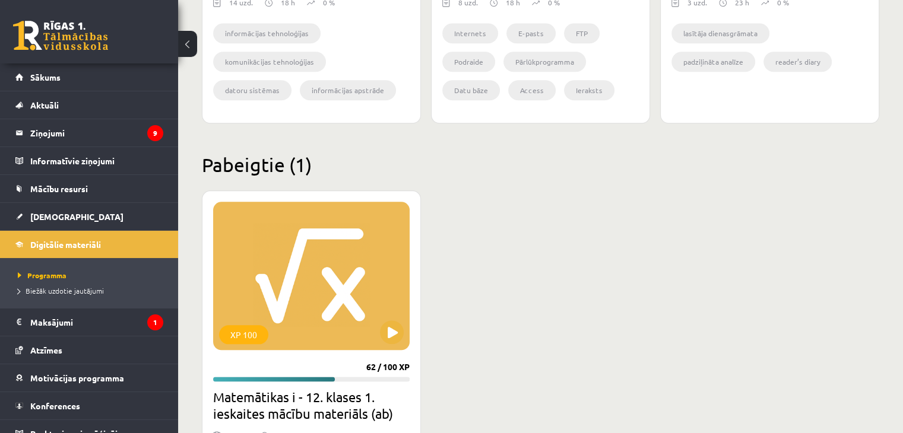
scroll to position [1336, 0]
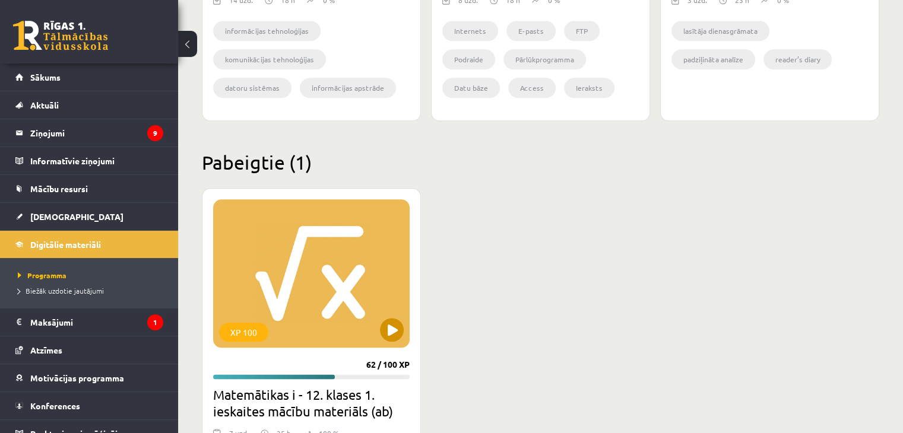
click at [314, 315] on div "XP 100" at bounding box center [311, 273] width 197 height 148
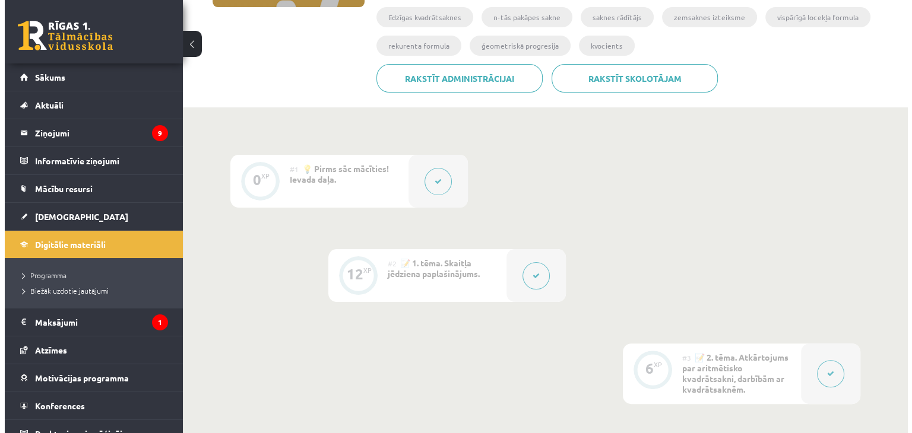
scroll to position [237, 0]
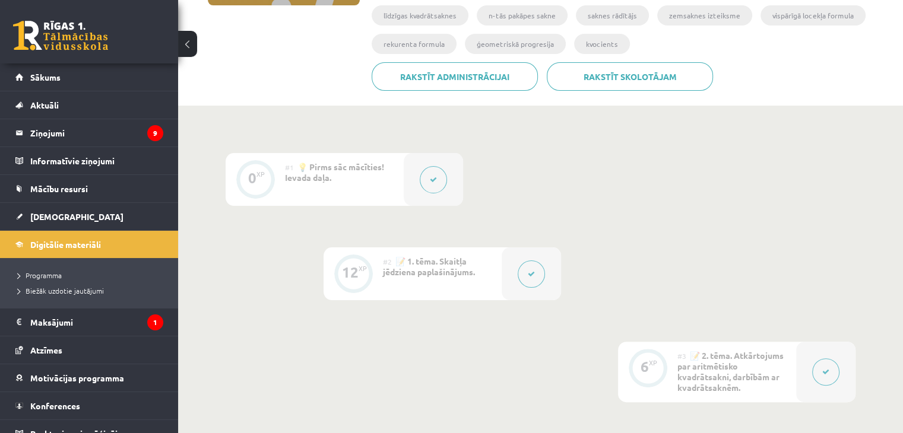
click at [428, 184] on button at bounding box center [433, 179] width 27 height 27
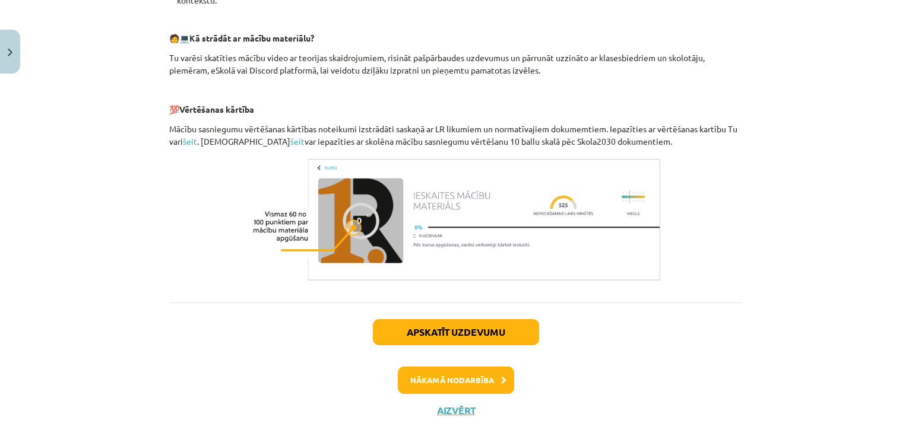
scroll to position [531, 0]
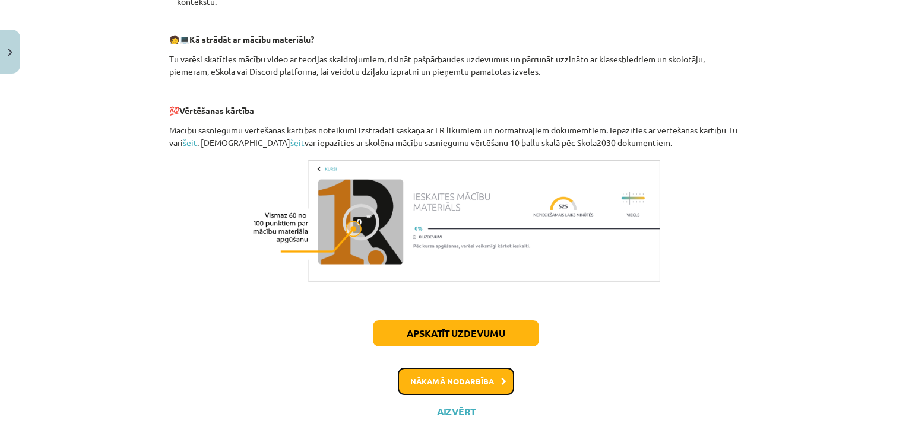
click at [496, 385] on button "Nākamā nodarbība" at bounding box center [456, 381] width 116 height 27
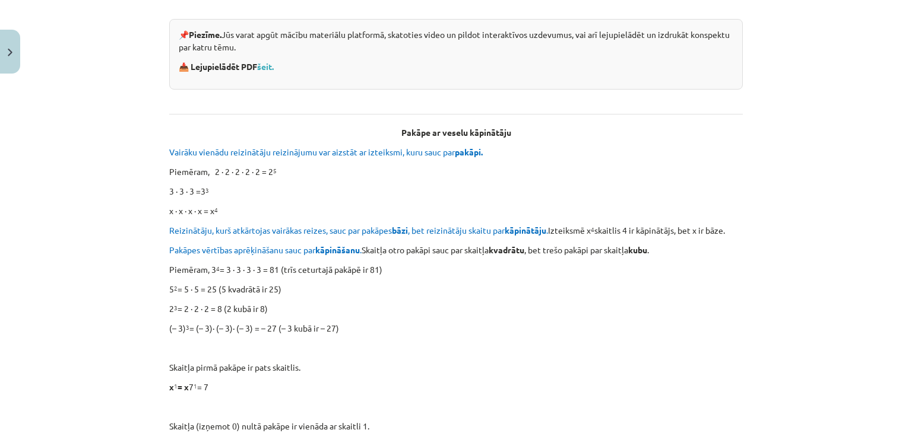
scroll to position [175, 0]
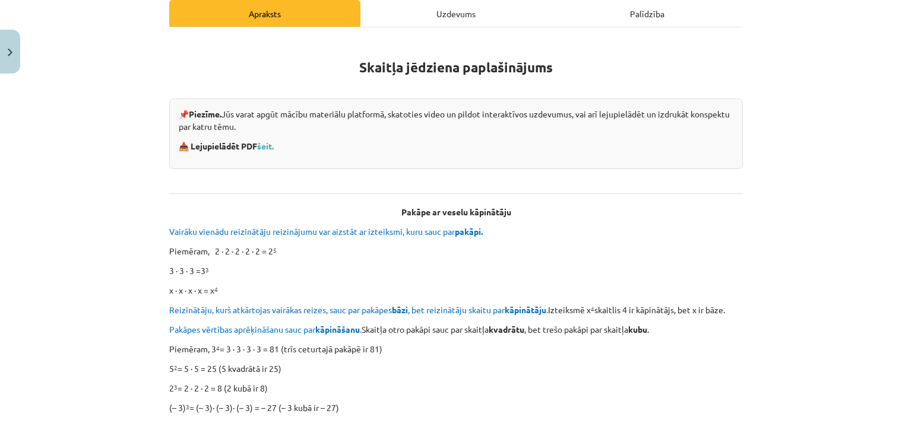
click at [128, 86] on div "Mācību tēma: Matemātikas i - 12. klases 1. ieskaites mācību materiāls (ab) #2 📝…" at bounding box center [456, 216] width 912 height 433
click at [271, 148] on link "šeit." at bounding box center [265, 146] width 17 height 11
